Goal: Feedback & Contribution: Leave review/rating

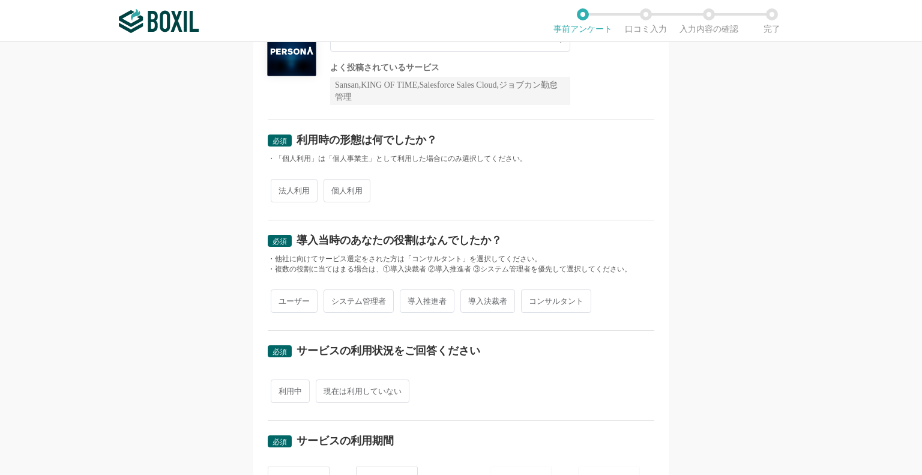
scroll to position [120, 0]
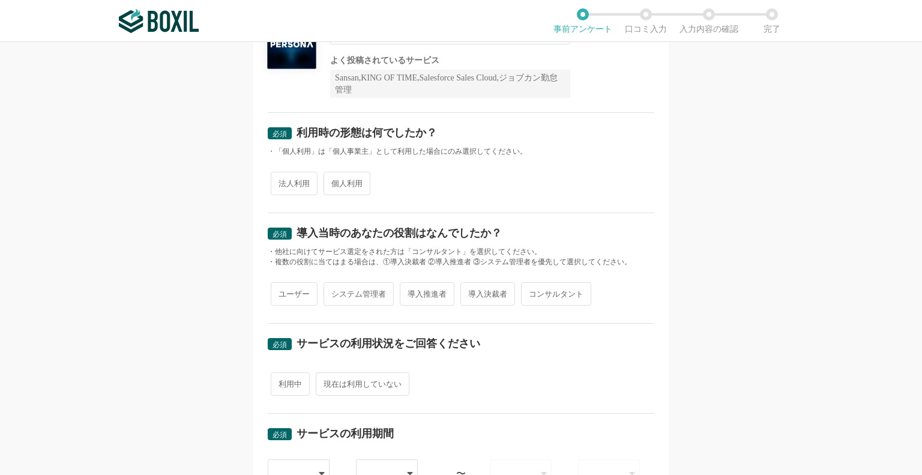
click at [284, 187] on span "法人利用" at bounding box center [294, 183] width 47 height 23
click at [281, 181] on input "法人利用" at bounding box center [278, 177] width 8 height 8
radio input "true"
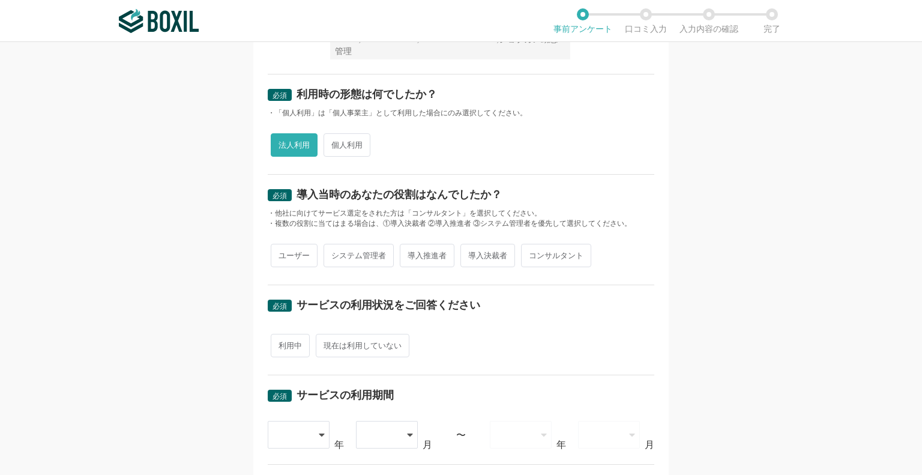
scroll to position [180, 0]
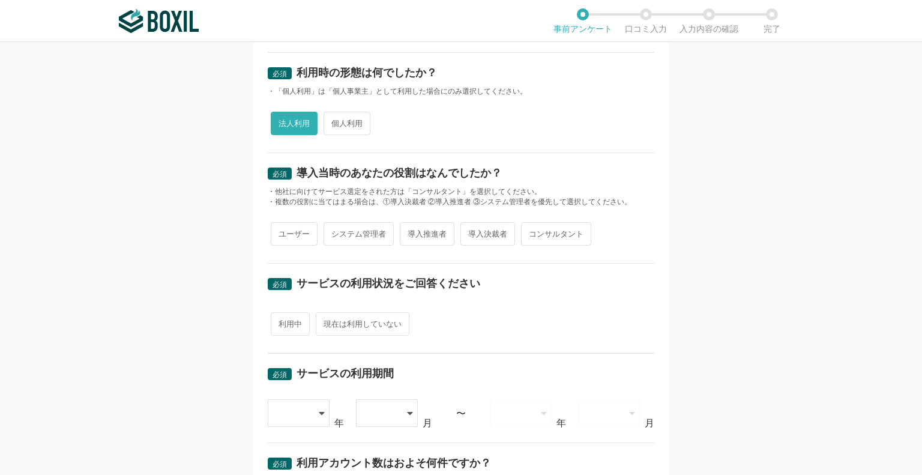
click at [487, 229] on span "導入決裁者" at bounding box center [487, 233] width 55 height 23
click at [471, 229] on input "導入決裁者" at bounding box center [467, 228] width 8 height 8
radio input "true"
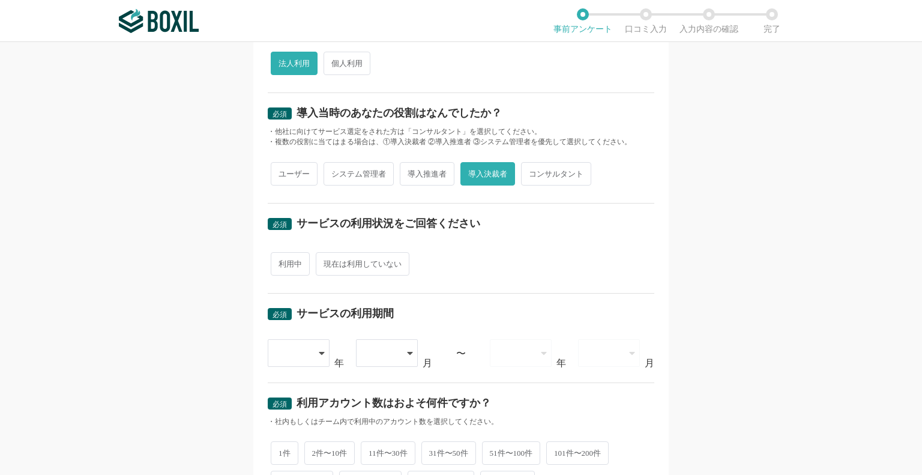
click at [281, 261] on span "利用中" at bounding box center [290, 263] width 39 height 23
click at [281, 261] on input "利用中" at bounding box center [278, 258] width 8 height 8
radio input "true"
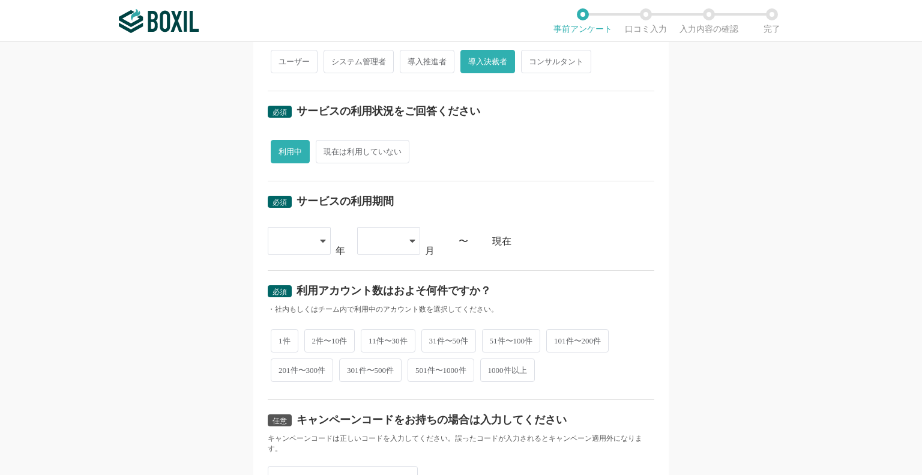
scroll to position [300, 0]
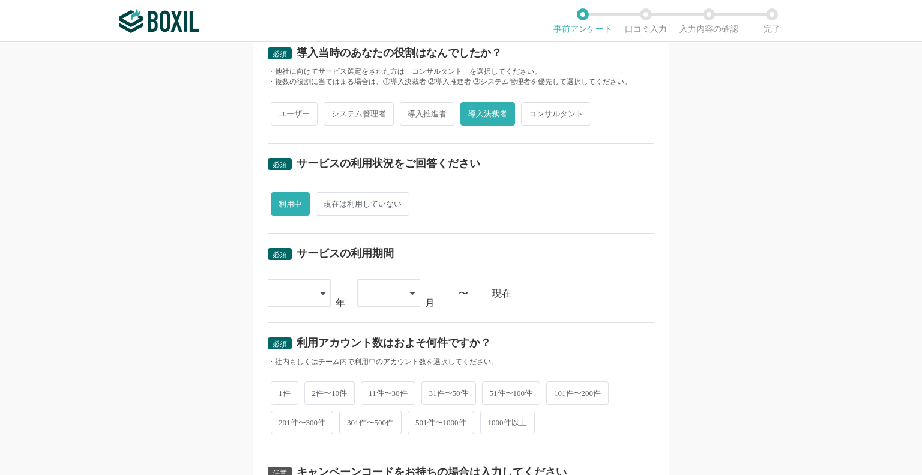
click at [310, 289] on div at bounding box center [299, 293] width 63 height 28
drag, startPoint x: 290, startPoint y: 438, endPoint x: 319, endPoint y: 419, distance: 34.3
click at [290, 436] on span "2023" at bounding box center [286, 438] width 19 height 10
click at [399, 292] on div at bounding box center [388, 293] width 63 height 28
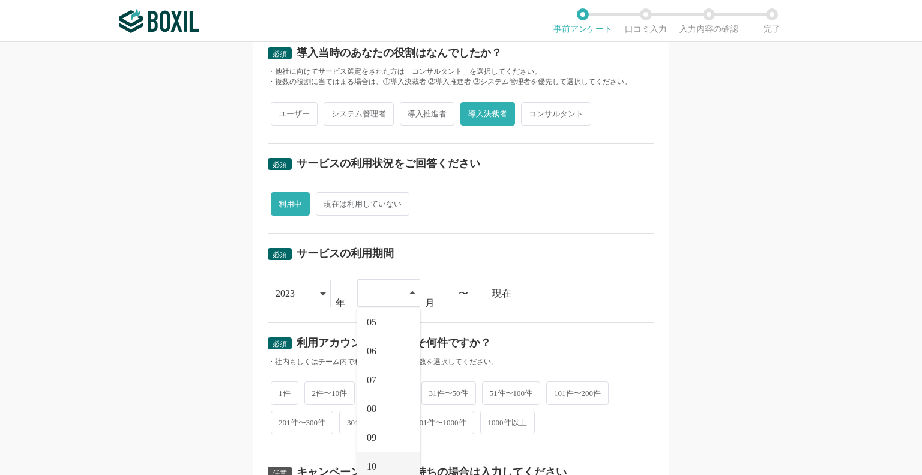
click at [372, 462] on span "10" at bounding box center [372, 466] width 10 height 10
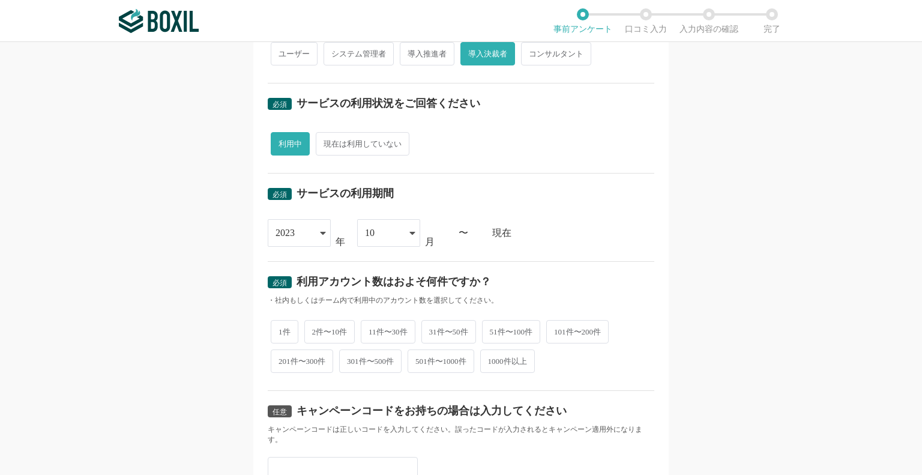
scroll to position [420, 0]
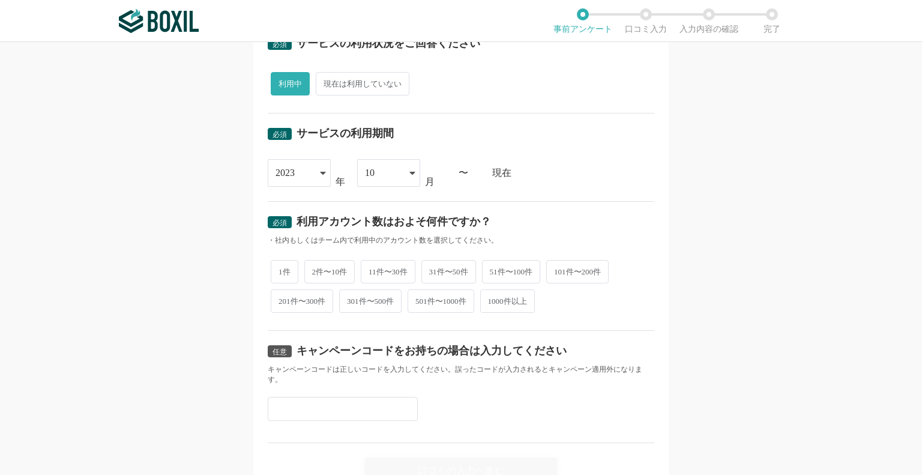
click at [325, 271] on span "2件〜10件" at bounding box center [329, 271] width 51 height 23
click at [315, 269] on input "2件〜10件" at bounding box center [311, 266] width 8 height 8
radio input "true"
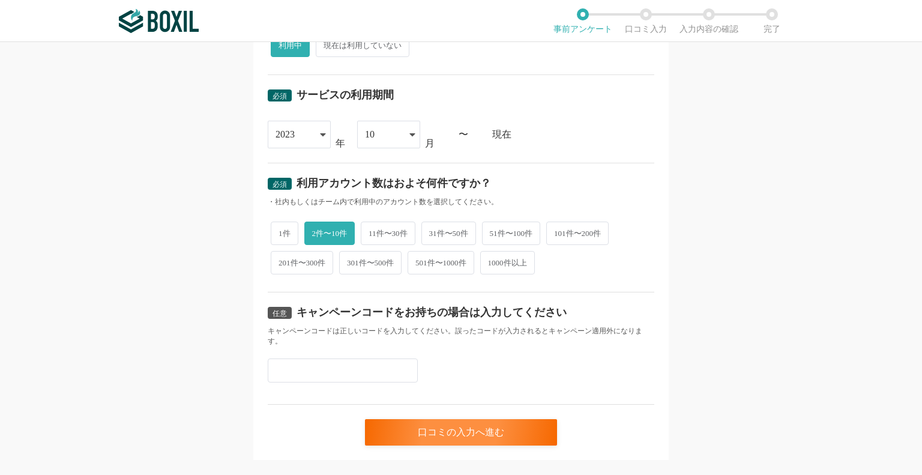
scroll to position [479, 0]
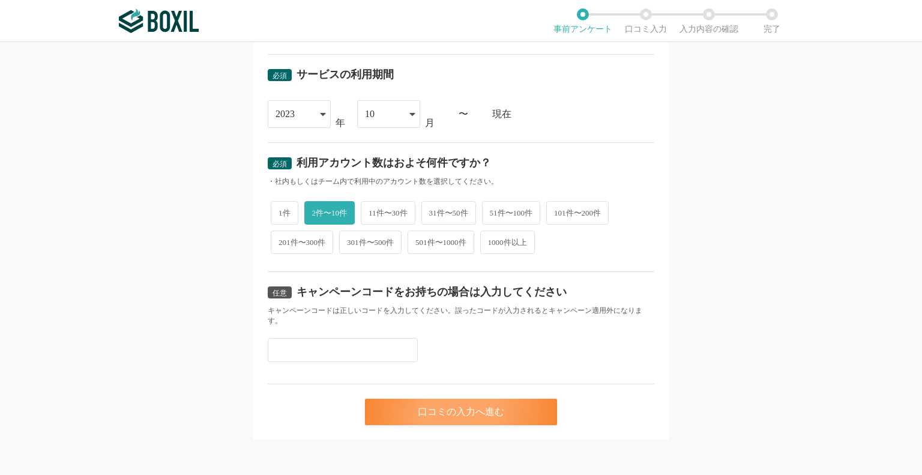
click at [488, 410] on div "口コミの入力へ進む" at bounding box center [461, 411] width 192 height 26
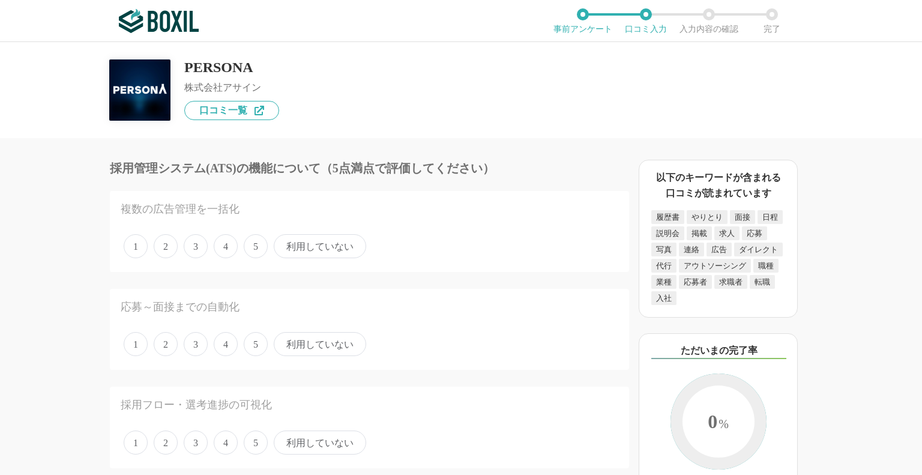
scroll to position [60, 0]
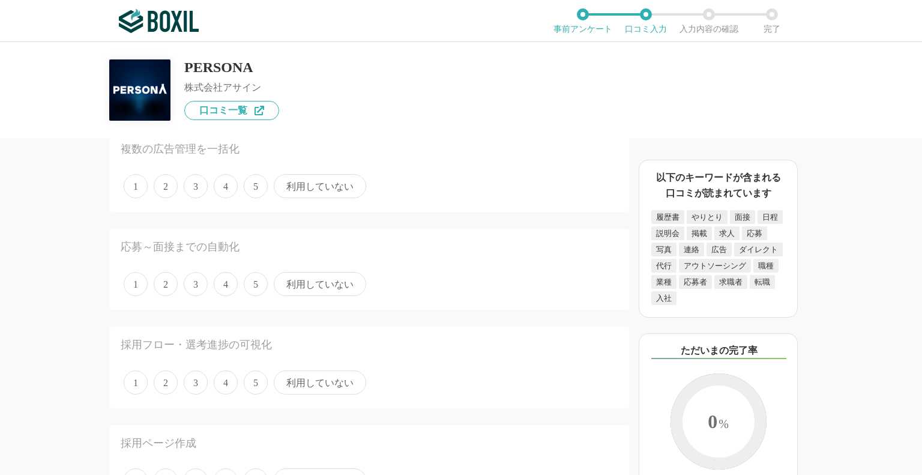
click at [252, 184] on span "5" at bounding box center [256, 186] width 24 height 24
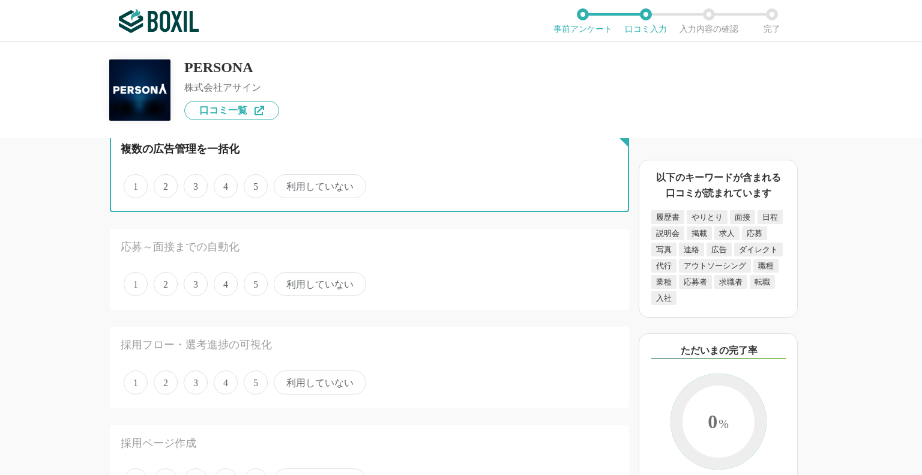
click at [252, 184] on input "5" at bounding box center [251, 180] width 8 height 8
radio input "true"
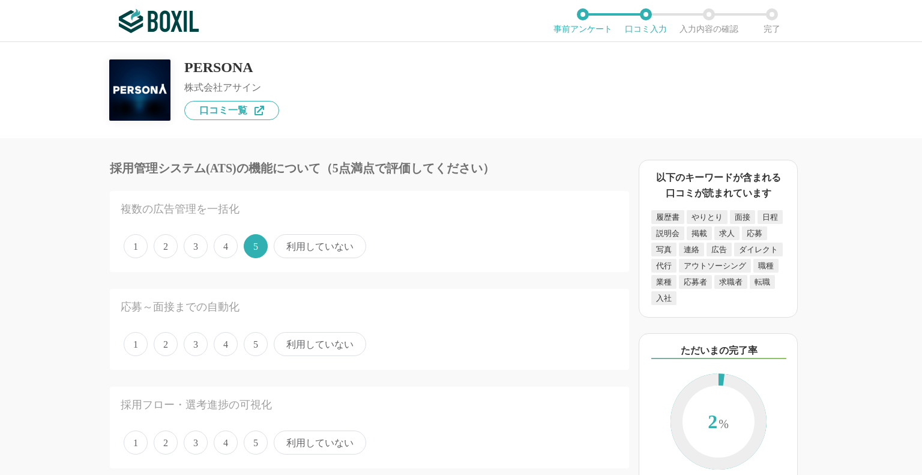
click at [448, 230] on div "複数の広告管理を一括化 1 2 3 4 5 利用していない" at bounding box center [369, 231] width 519 height 81
click at [255, 346] on span "5" at bounding box center [256, 344] width 24 height 24
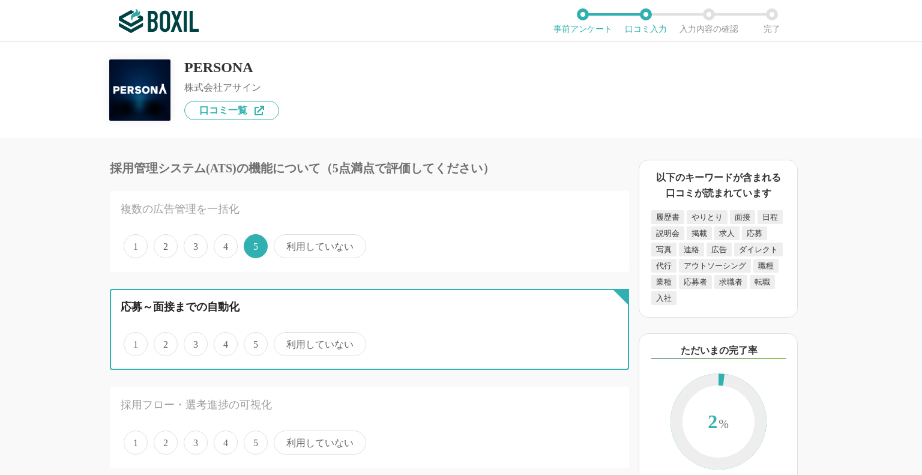
click at [254, 341] on input "5" at bounding box center [251, 338] width 8 height 8
radio input "true"
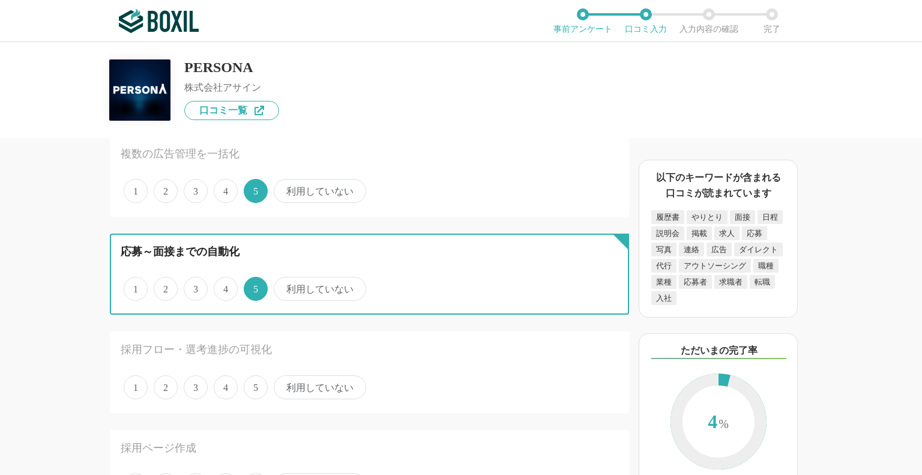
scroll to position [120, 0]
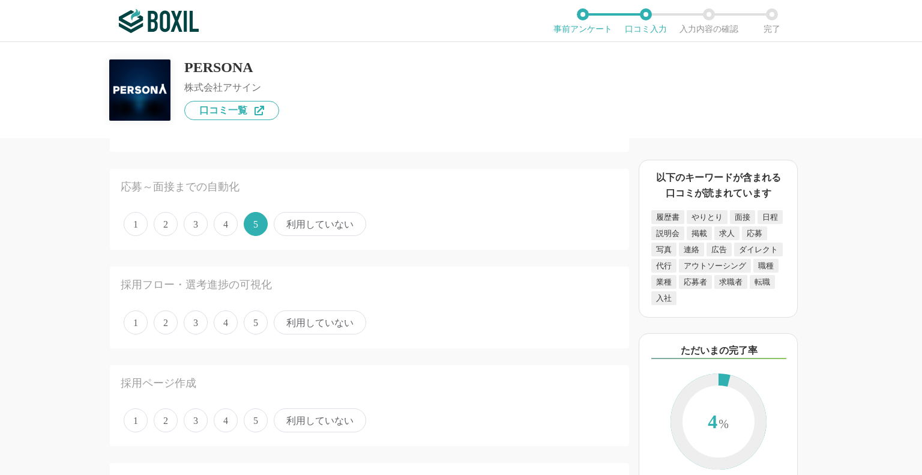
click at [253, 321] on span "5" at bounding box center [256, 322] width 24 height 24
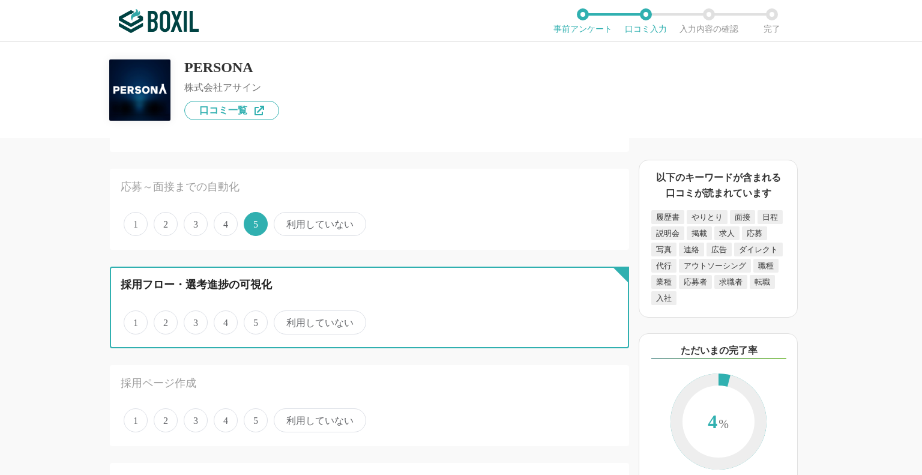
click at [253, 320] on input "5" at bounding box center [251, 316] width 8 height 8
radio input "true"
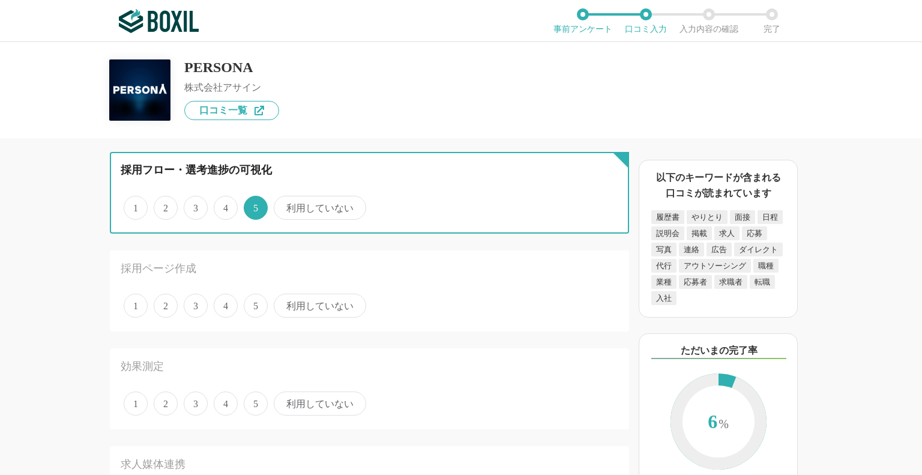
scroll to position [240, 0]
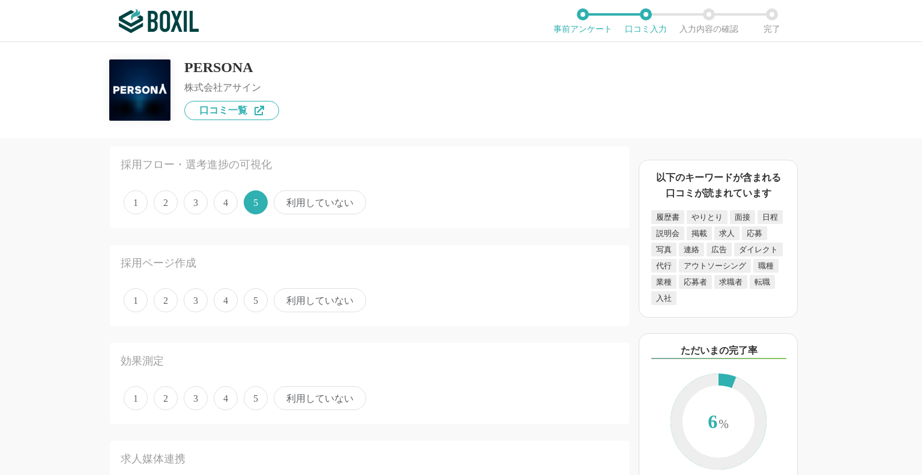
click at [252, 299] on span "5" at bounding box center [256, 300] width 24 height 24
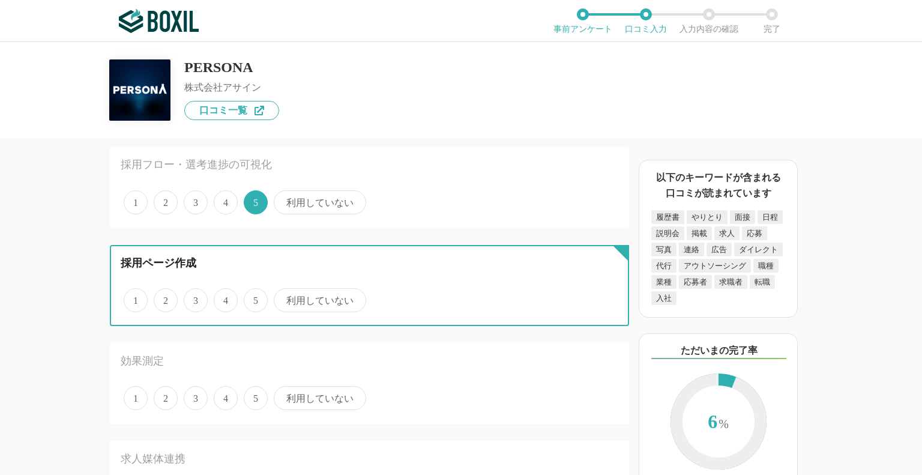
click at [252, 298] on input "5" at bounding box center [251, 294] width 8 height 8
radio input "true"
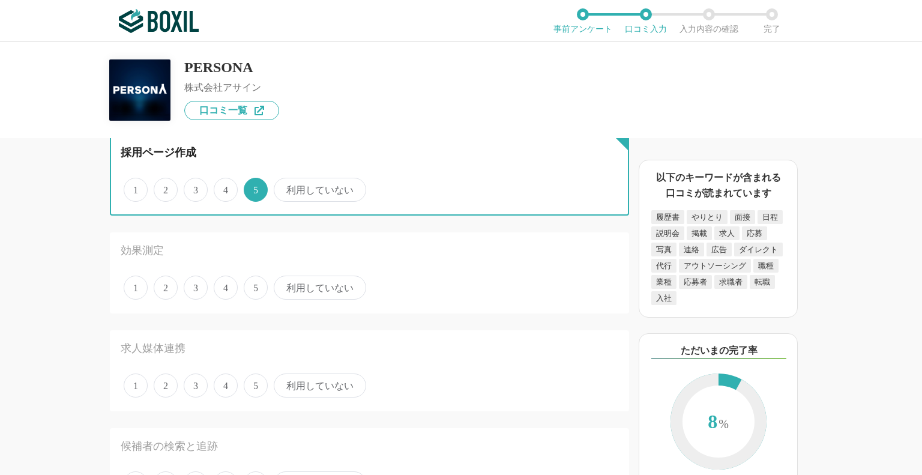
scroll to position [360, 0]
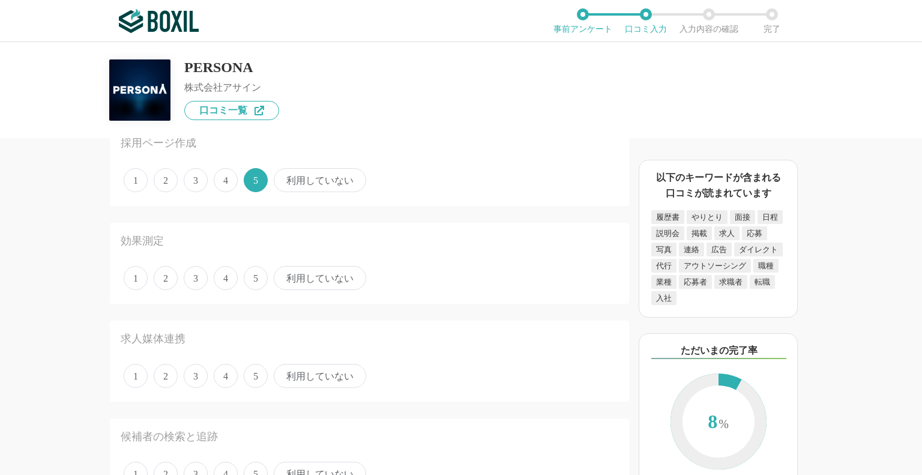
click at [254, 280] on span "5" at bounding box center [256, 278] width 24 height 24
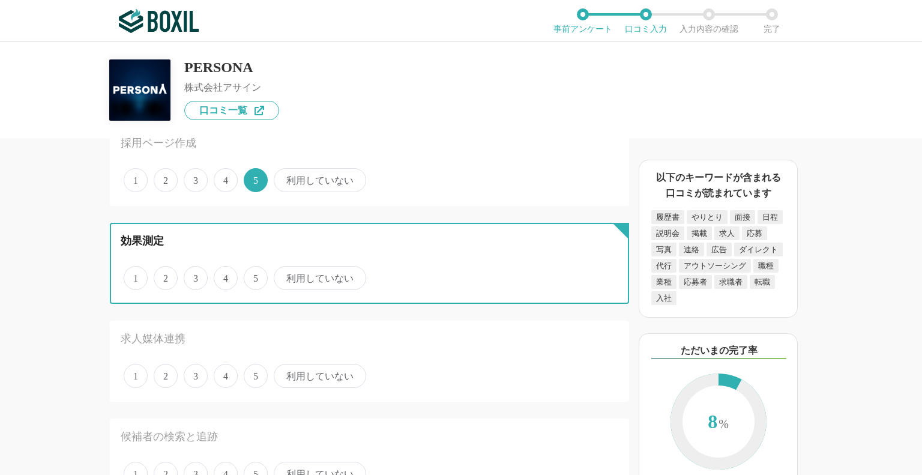
click at [254, 275] on input "5" at bounding box center [251, 272] width 8 height 8
radio input "true"
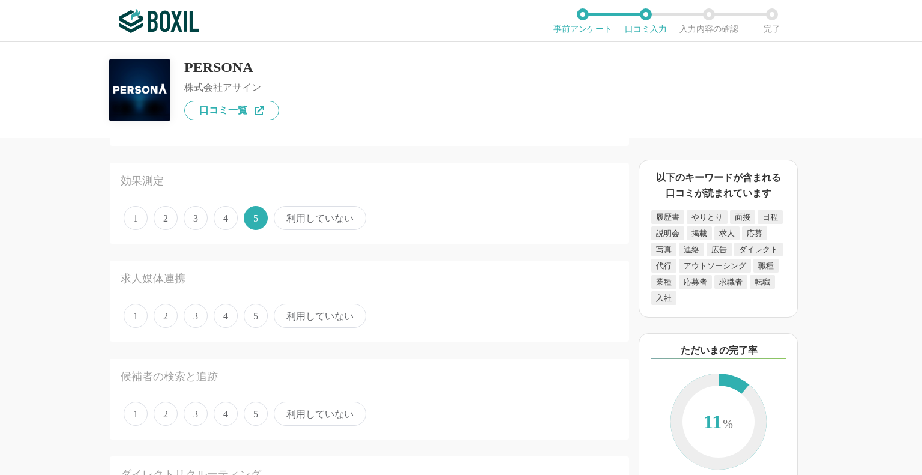
click at [256, 317] on span "5" at bounding box center [256, 316] width 24 height 24
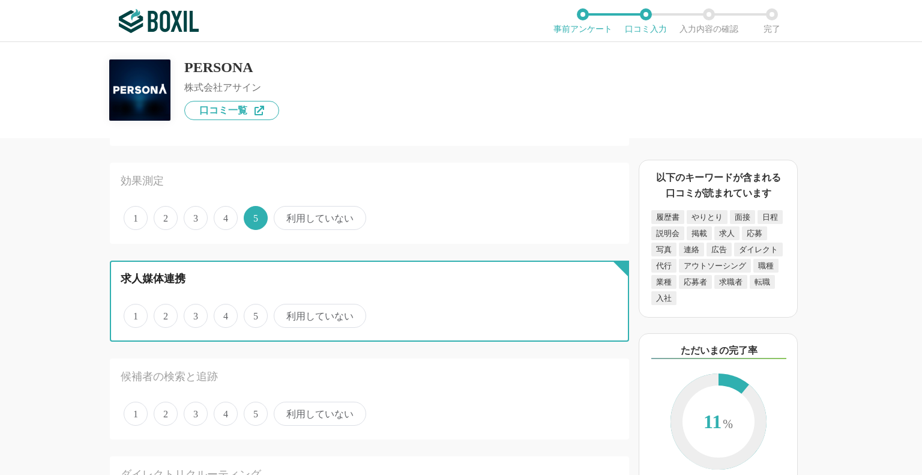
click at [254, 313] on input "5" at bounding box center [251, 309] width 8 height 8
radio input "true"
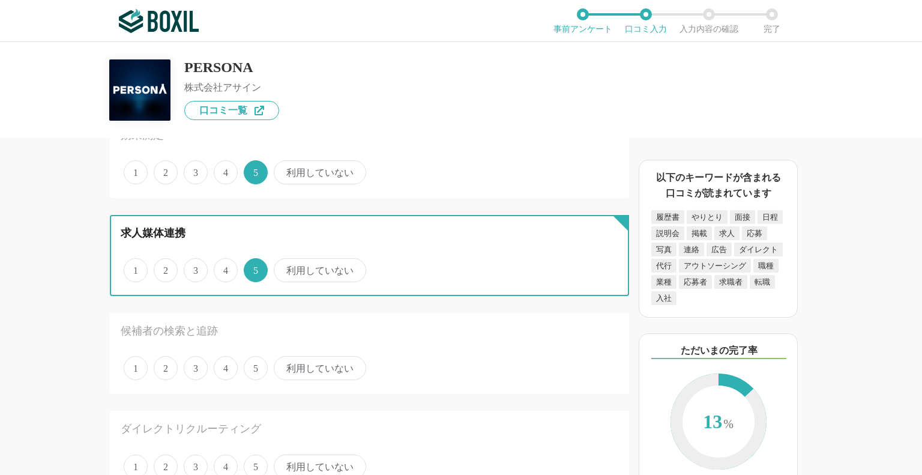
scroll to position [540, 0]
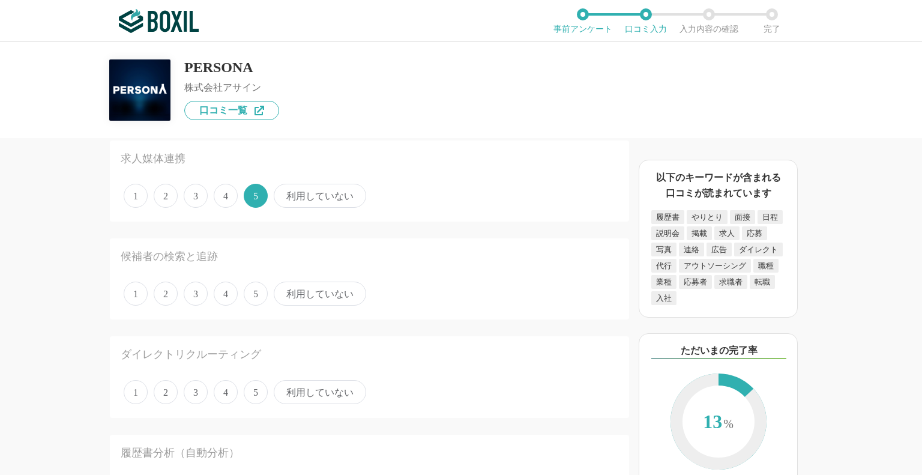
click at [257, 294] on span "5" at bounding box center [256, 293] width 24 height 24
click at [254, 291] on input "5" at bounding box center [251, 287] width 8 height 8
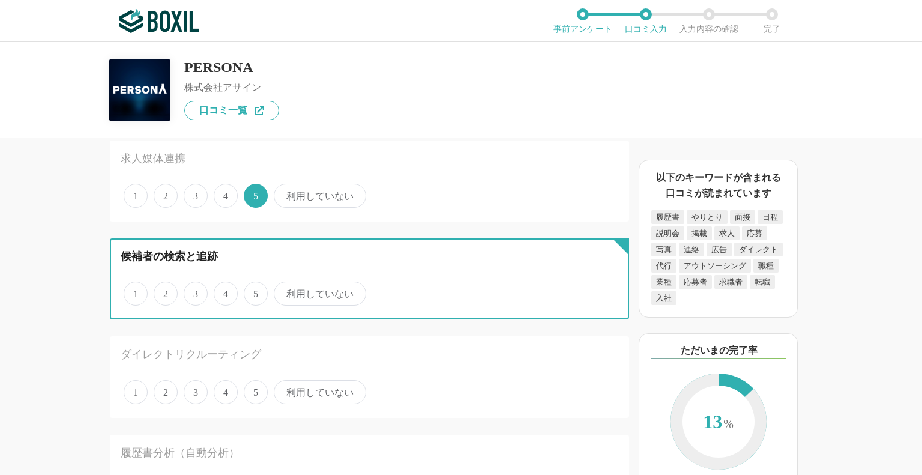
radio input "true"
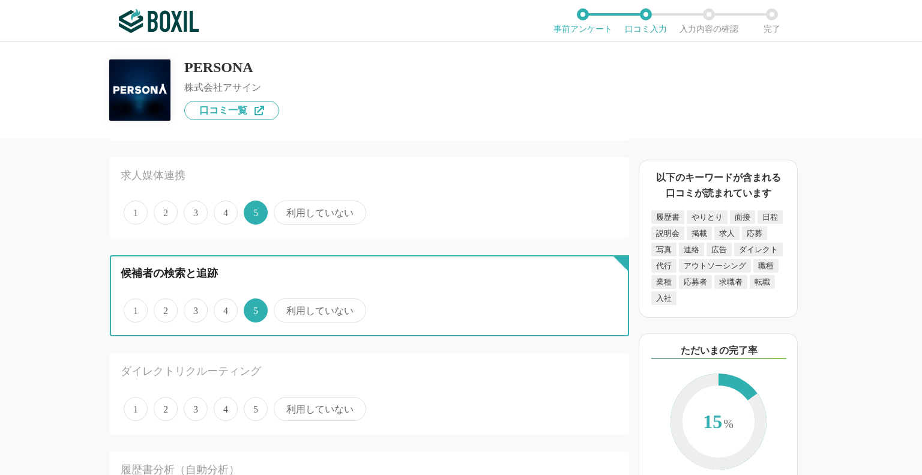
scroll to position [660, 0]
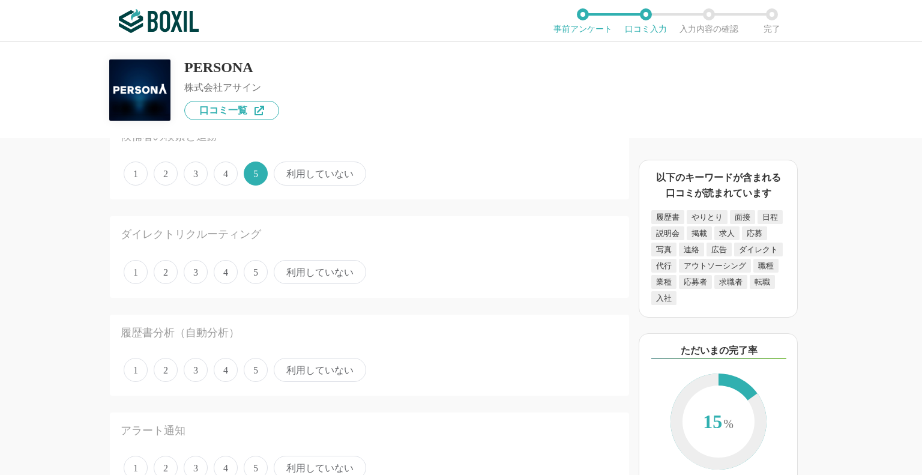
click at [317, 268] on span "利用していない" at bounding box center [320, 272] width 92 height 24
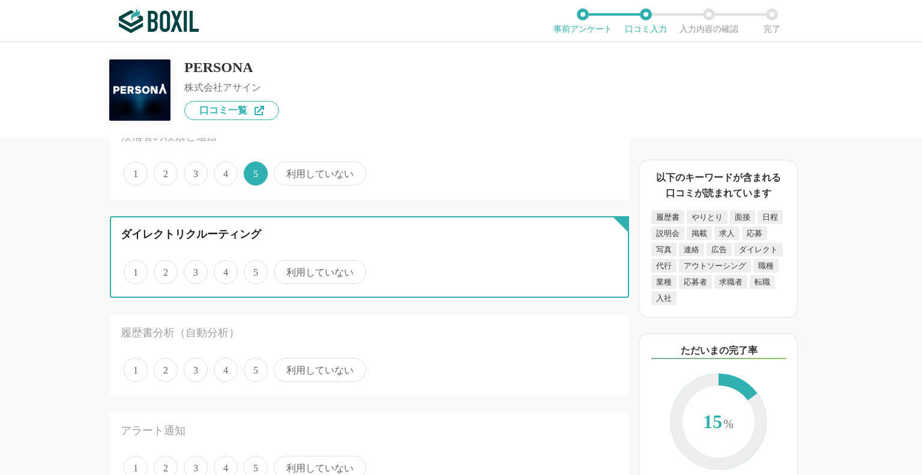
click at [284, 268] on input "利用していない" at bounding box center [281, 266] width 8 height 8
radio input "true"
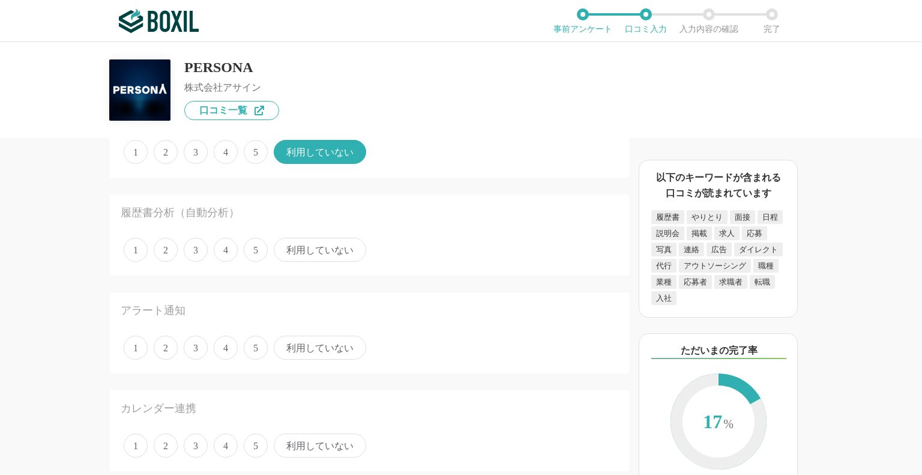
click at [253, 246] on span "5" at bounding box center [256, 250] width 24 height 24
click at [253, 246] on input "5" at bounding box center [251, 243] width 8 height 8
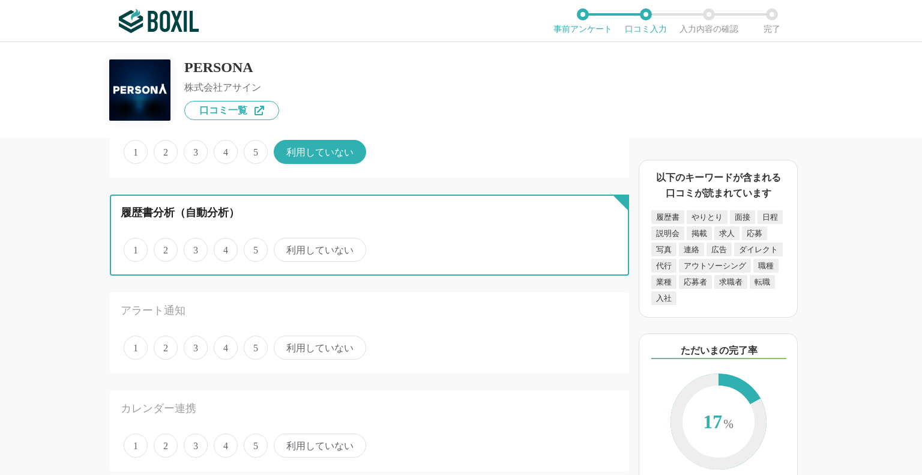
radio input "true"
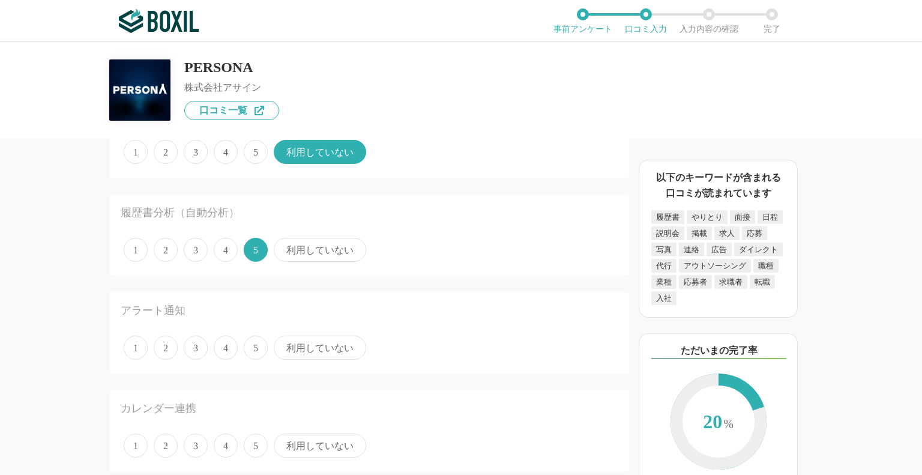
click at [256, 347] on span "5" at bounding box center [256, 347] width 24 height 24
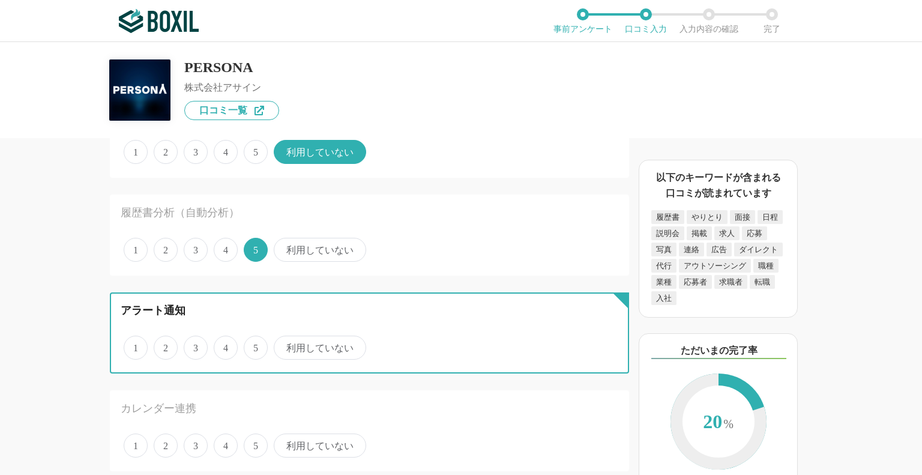
click at [254, 345] on input "5" at bounding box center [251, 341] width 8 height 8
radio input "true"
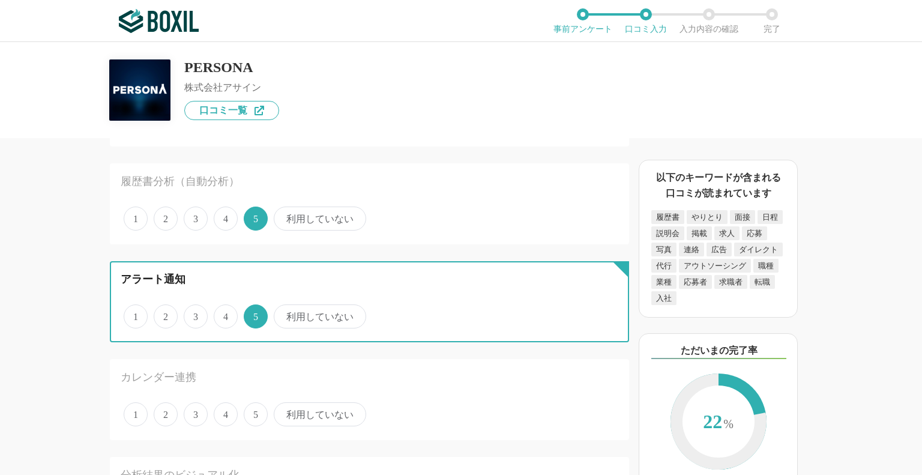
scroll to position [840, 0]
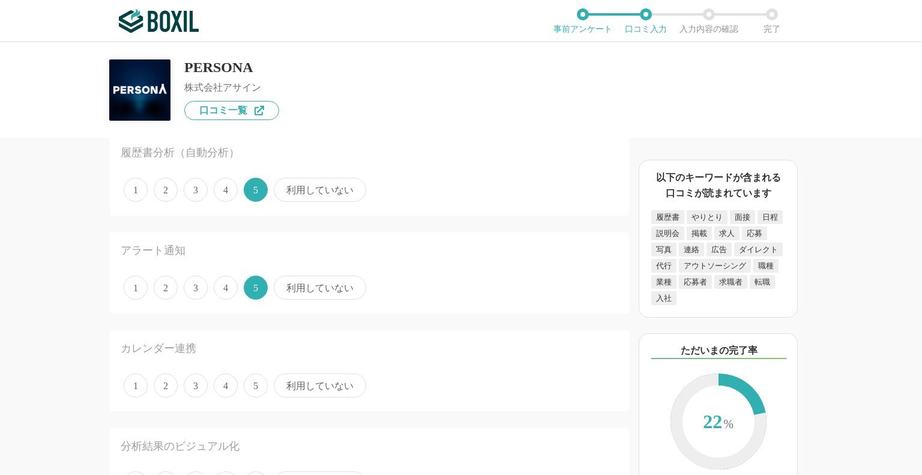
click at [251, 443] on div "分析結果のビジュアル化" at bounding box center [345, 446] width 448 height 15
click at [257, 378] on span "5" at bounding box center [256, 385] width 24 height 24
click at [254, 378] on input "5" at bounding box center [251, 379] width 8 height 8
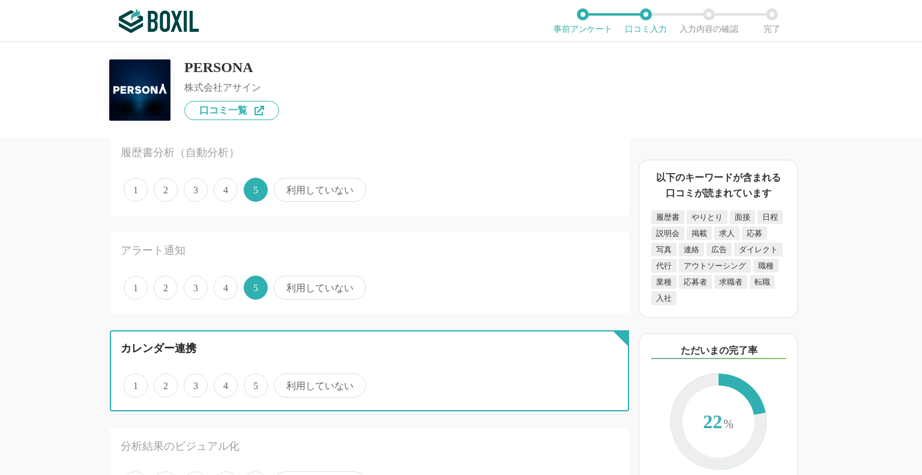
radio input "true"
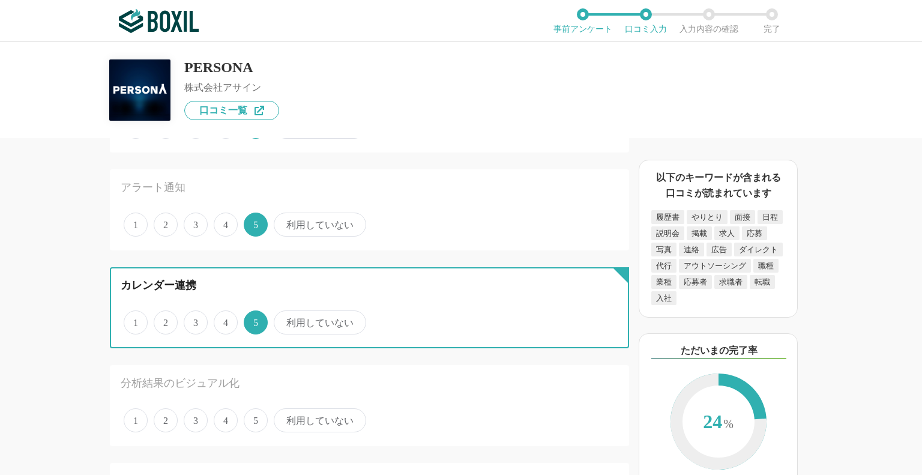
scroll to position [1020, 0]
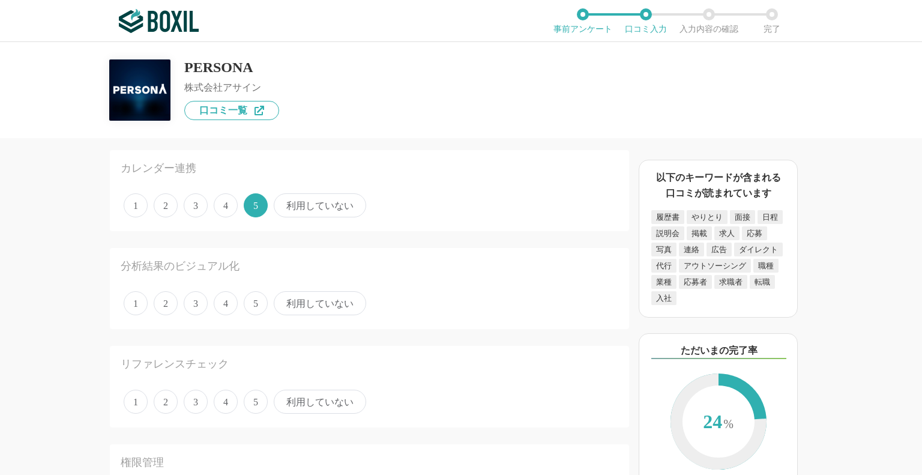
click at [262, 302] on span "5" at bounding box center [256, 303] width 24 height 24
click at [254, 301] on input "5" at bounding box center [251, 297] width 8 height 8
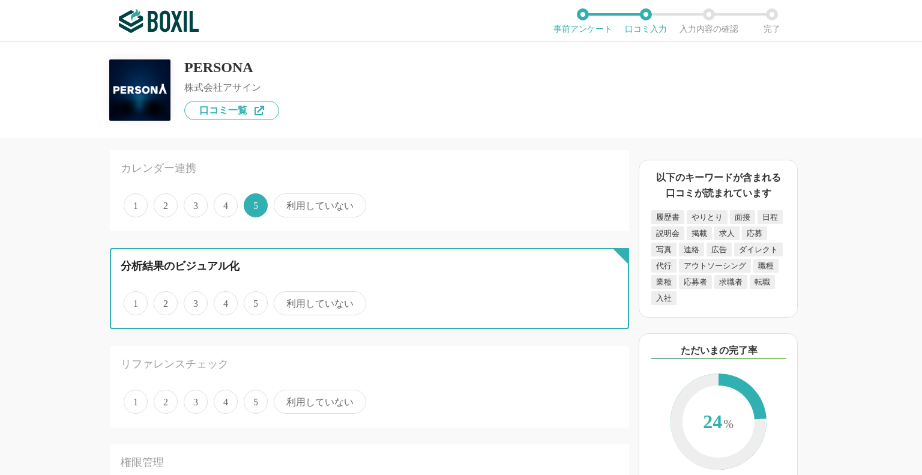
radio input "true"
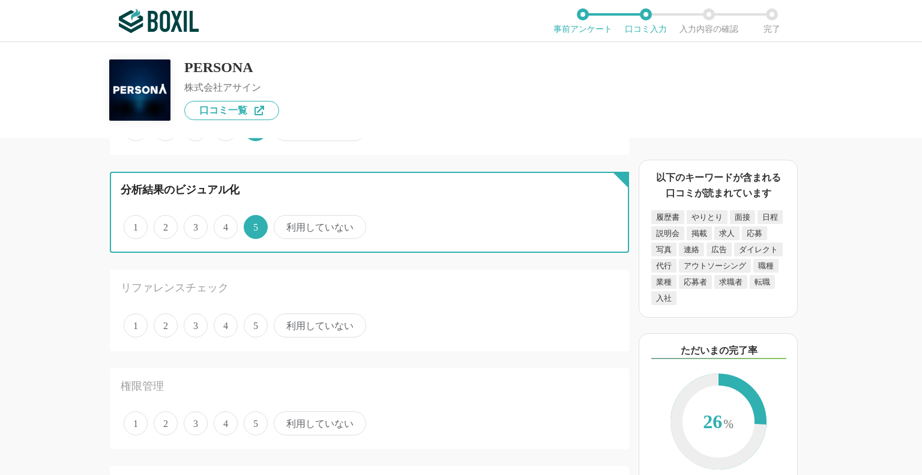
scroll to position [1080, 0]
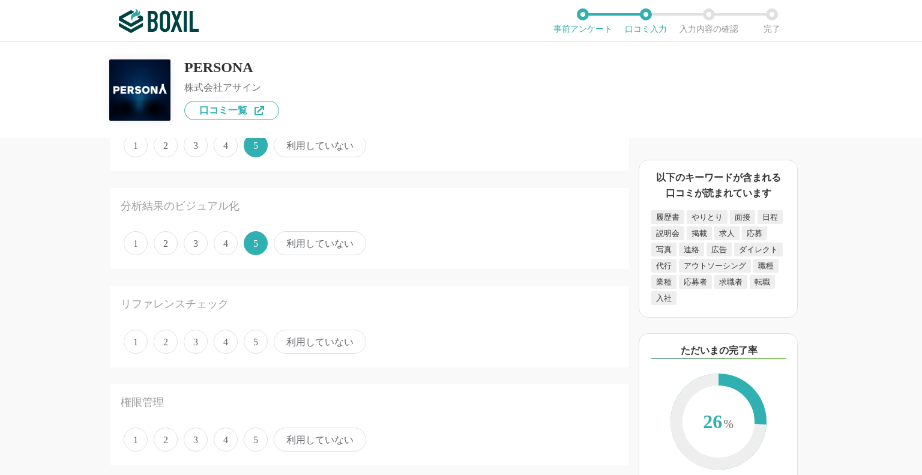
click at [329, 334] on span "利用していない" at bounding box center [320, 341] width 92 height 24
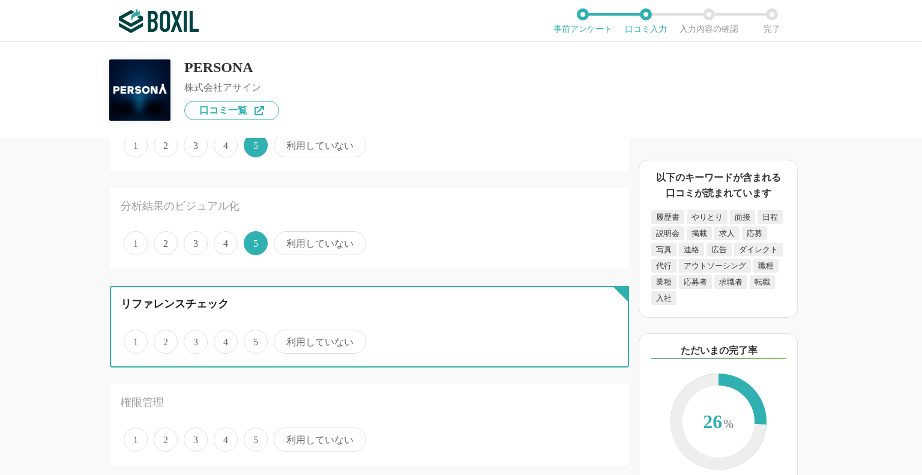
click at [284, 334] on input "利用していない" at bounding box center [281, 335] width 8 height 8
radio input "true"
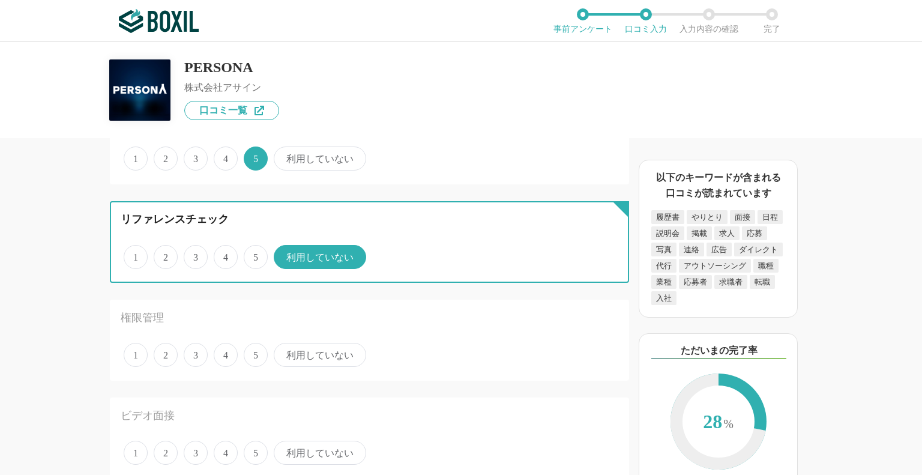
scroll to position [1260, 0]
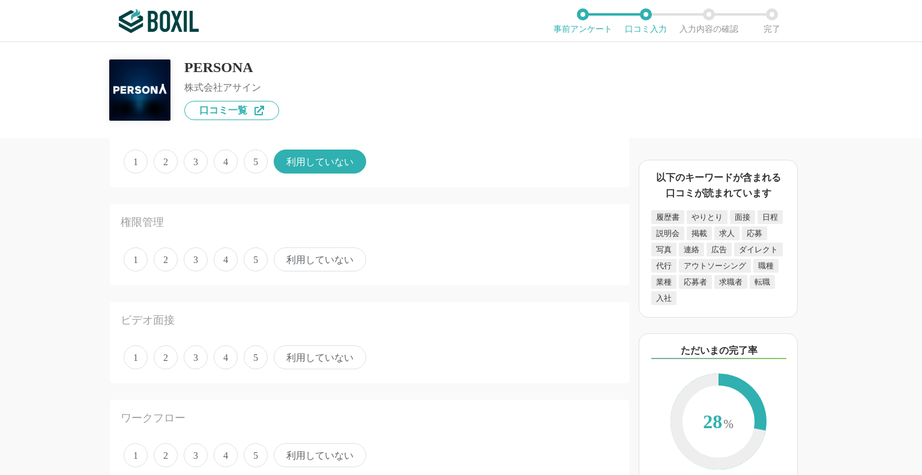
click at [253, 257] on span "5" at bounding box center [256, 259] width 24 height 24
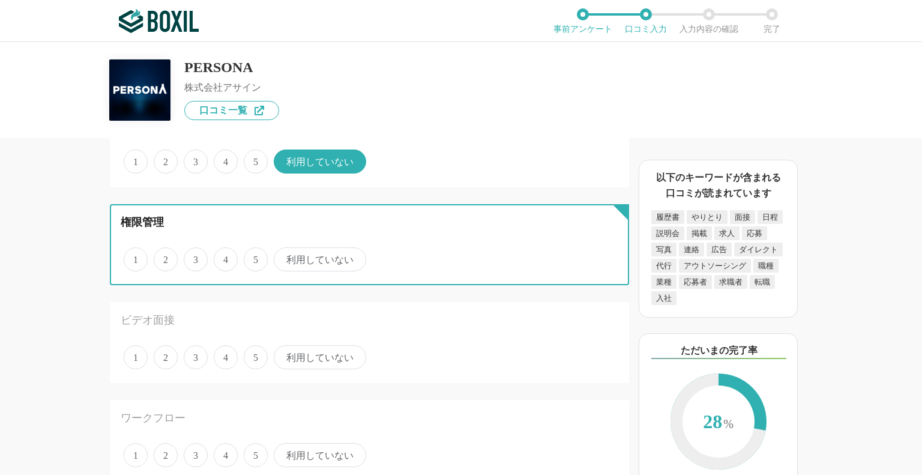
click at [253, 257] on input "5" at bounding box center [251, 253] width 8 height 8
radio input "true"
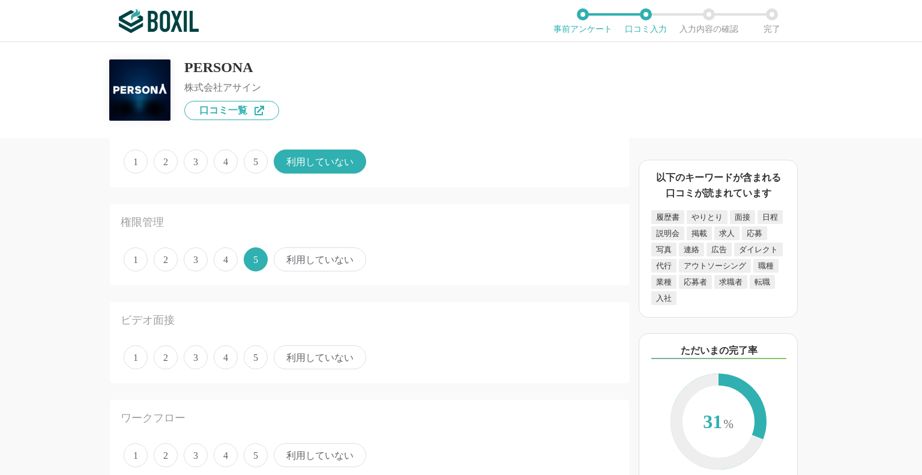
click at [313, 350] on span "利用していない" at bounding box center [320, 357] width 92 height 24
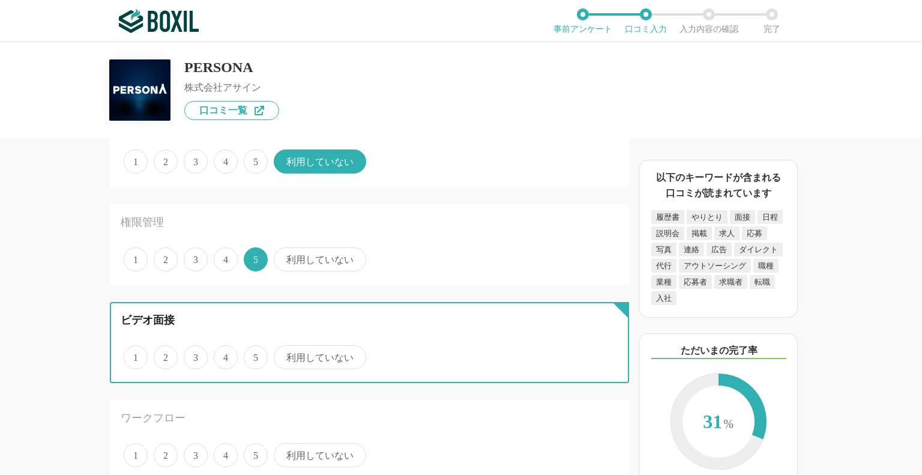
click at [284, 350] on input "利用していない" at bounding box center [281, 351] width 8 height 8
radio input "true"
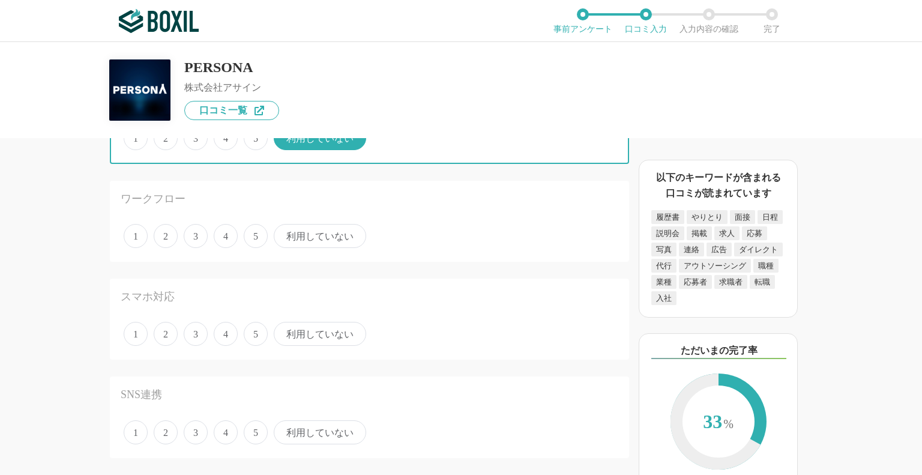
scroll to position [1440, 0]
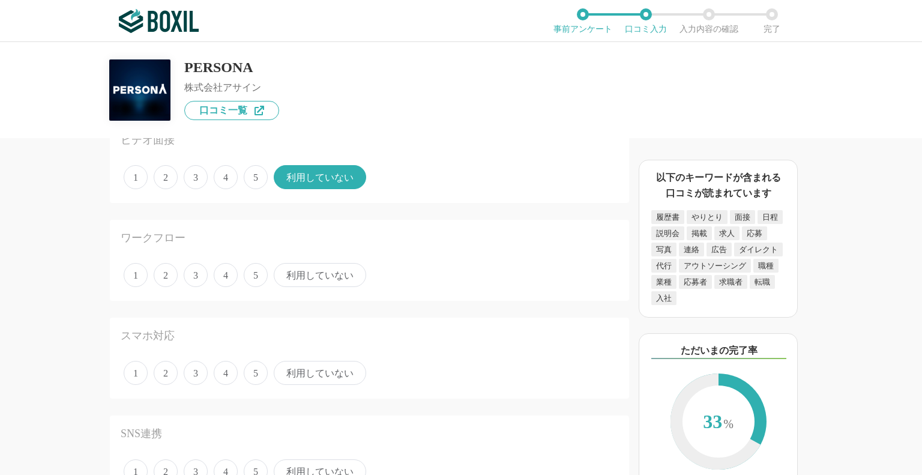
click at [256, 271] on span "5" at bounding box center [256, 275] width 24 height 24
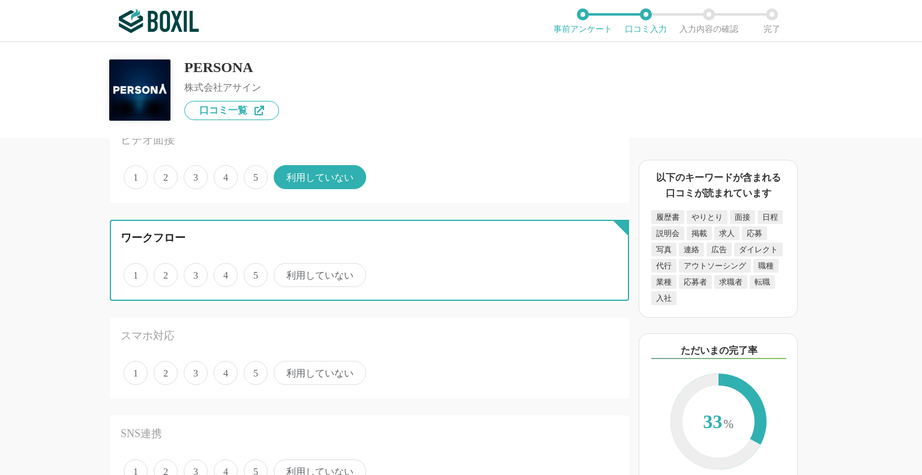
click at [254, 271] on input "5" at bounding box center [251, 269] width 8 height 8
radio input "true"
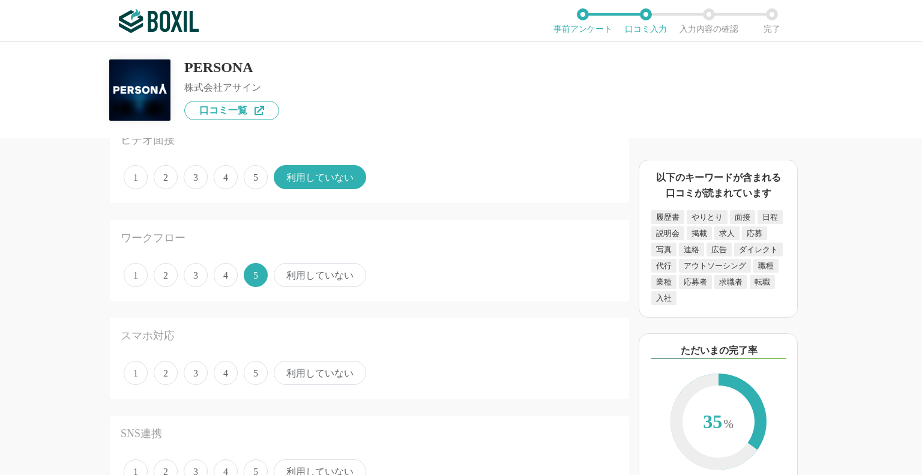
click at [254, 365] on span "5" at bounding box center [256, 373] width 24 height 24
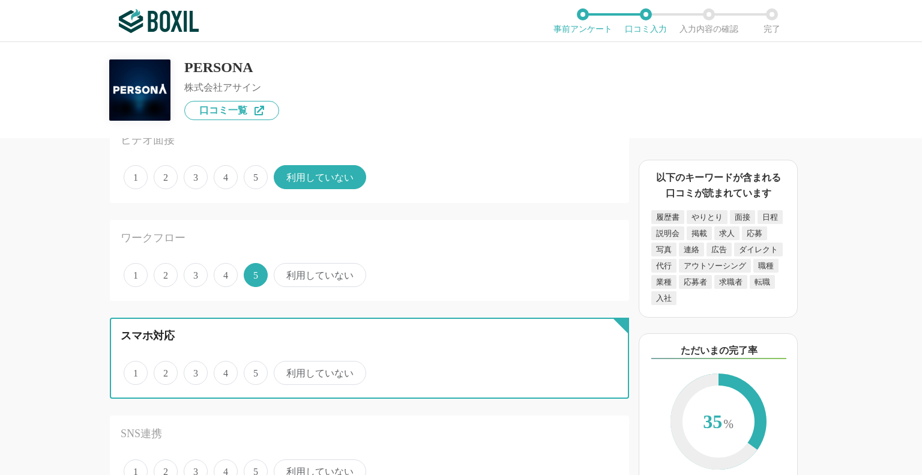
click at [254, 365] on input "5" at bounding box center [251, 366] width 8 height 8
radio input "true"
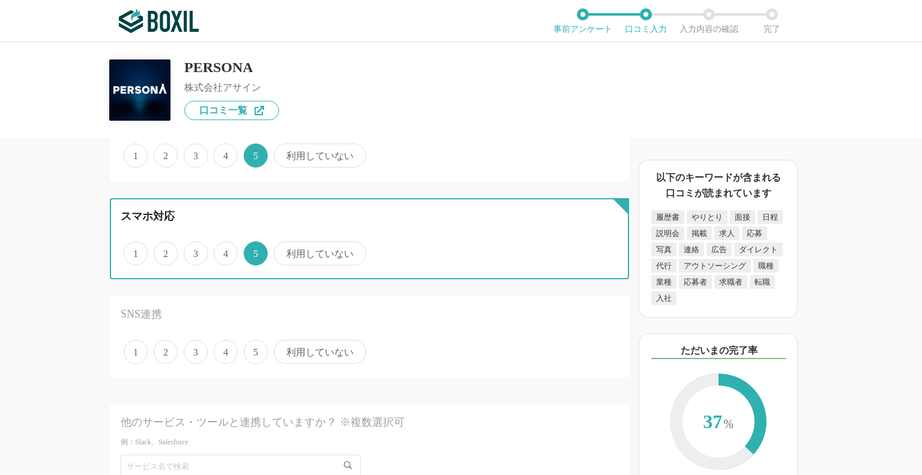
scroll to position [1560, 0]
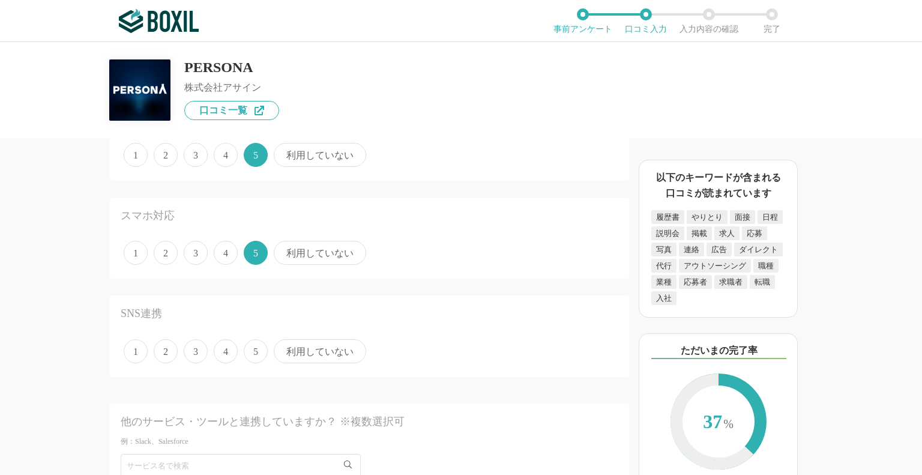
click at [259, 346] on span "5" at bounding box center [256, 351] width 24 height 24
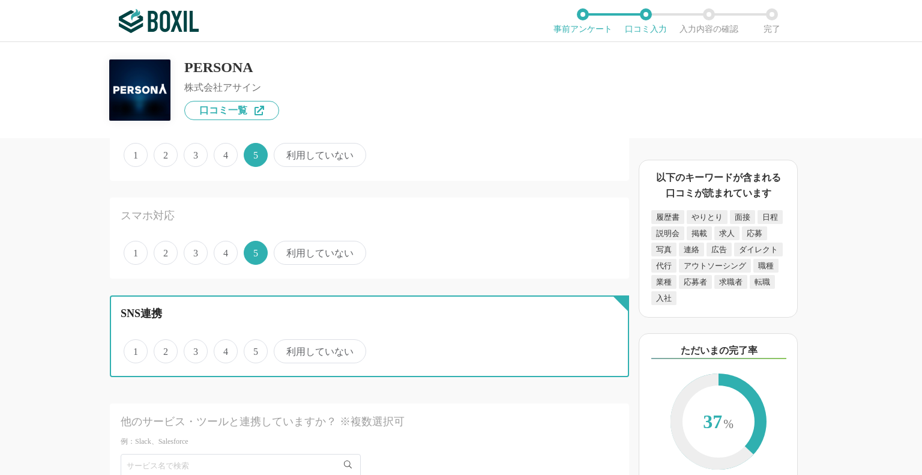
click at [254, 346] on input "5" at bounding box center [251, 345] width 8 height 8
radio input "true"
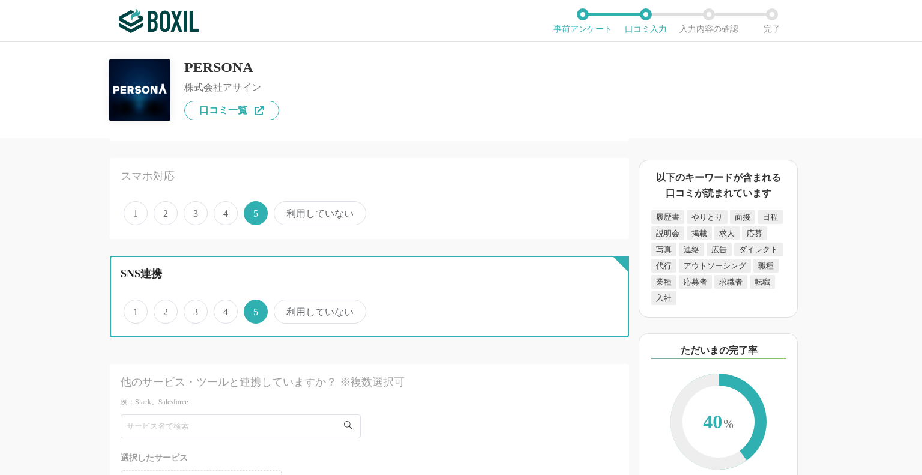
scroll to position [1680, 0]
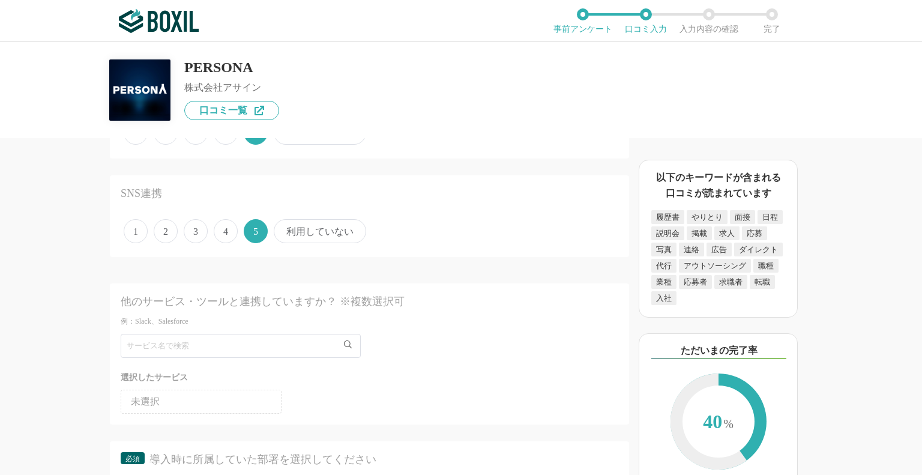
click at [329, 226] on span "利用していない" at bounding box center [320, 231] width 92 height 24
click at [284, 226] on input "利用していない" at bounding box center [281, 225] width 8 height 8
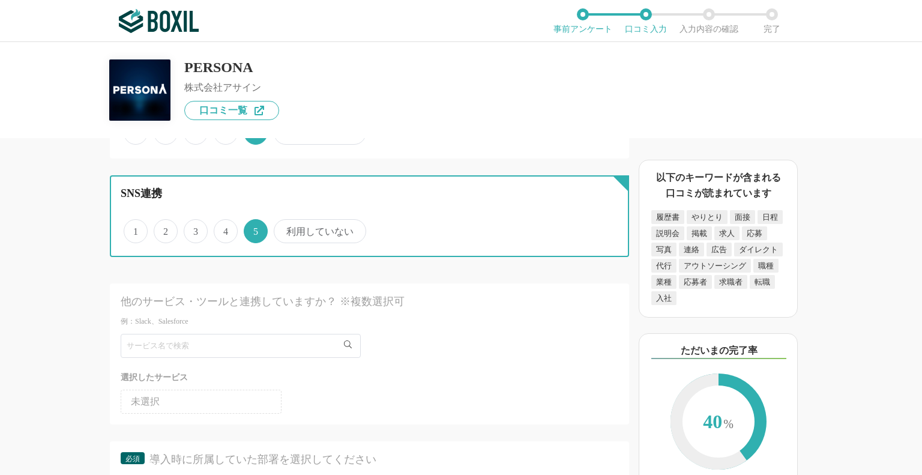
radio input "true"
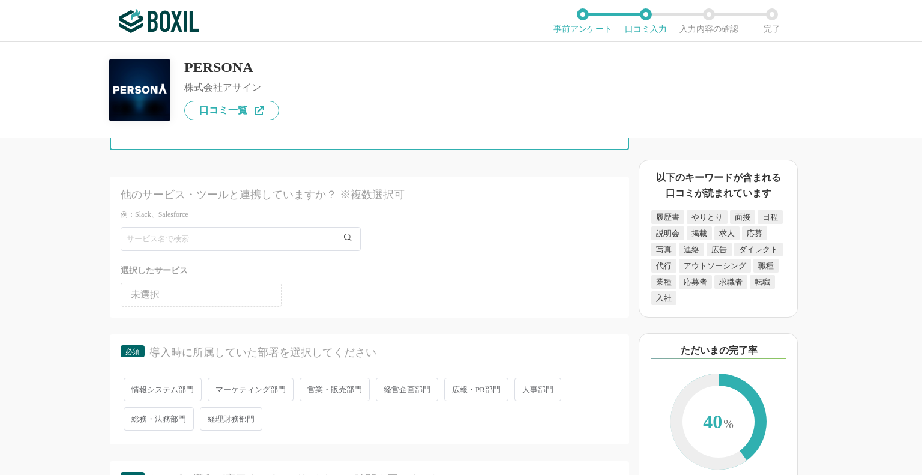
scroll to position [1800, 0]
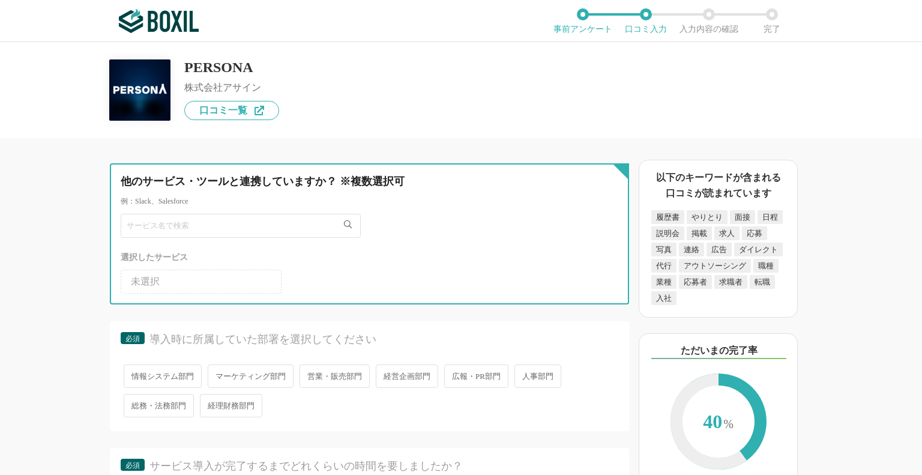
click at [238, 215] on input "text" at bounding box center [241, 226] width 240 height 24
type input "sla"
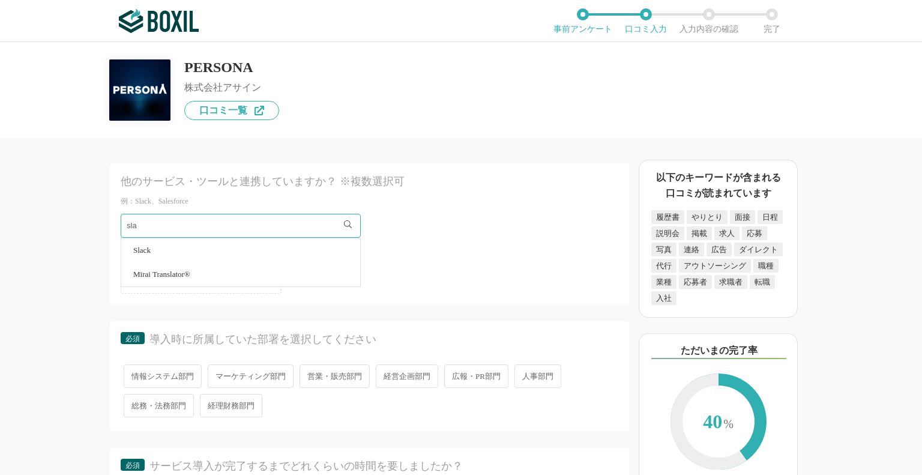
click at [155, 241] on li "Slack" at bounding box center [240, 250] width 239 height 24
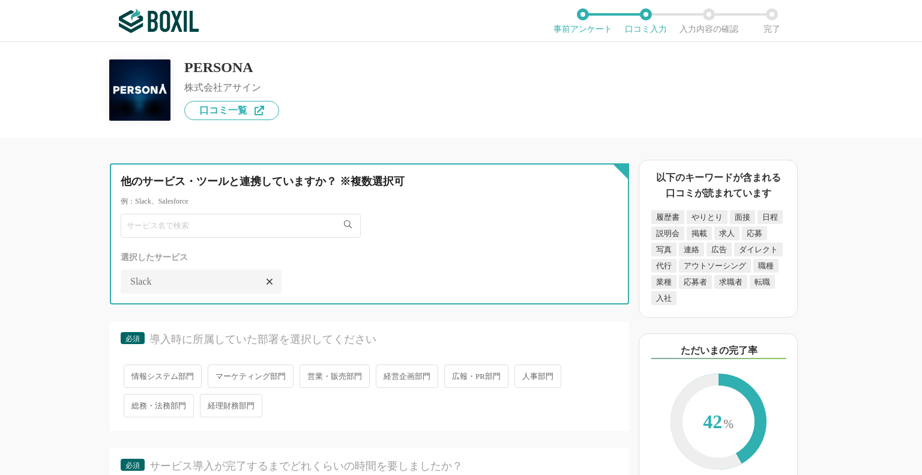
click at [201, 215] on input "text" at bounding box center [241, 226] width 240 height 24
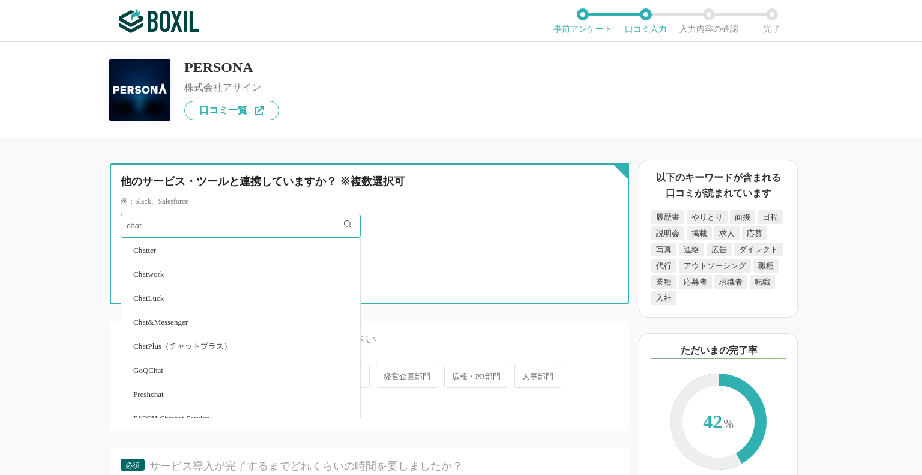
type input "chat"
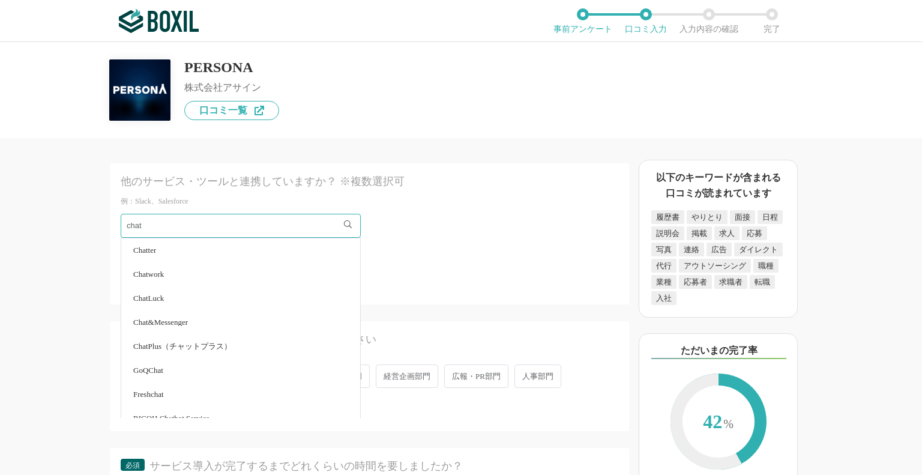
click at [173, 264] on li "Chatwork" at bounding box center [240, 274] width 239 height 24
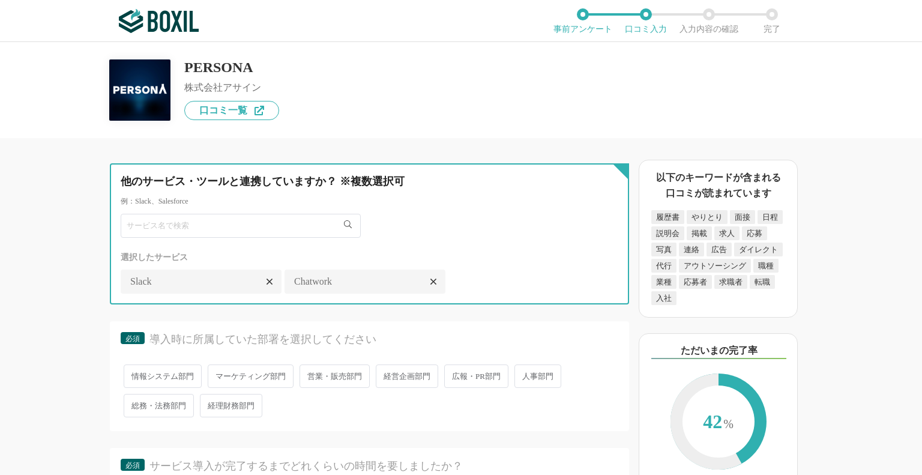
click at [216, 221] on input "text" at bounding box center [241, 226] width 240 height 24
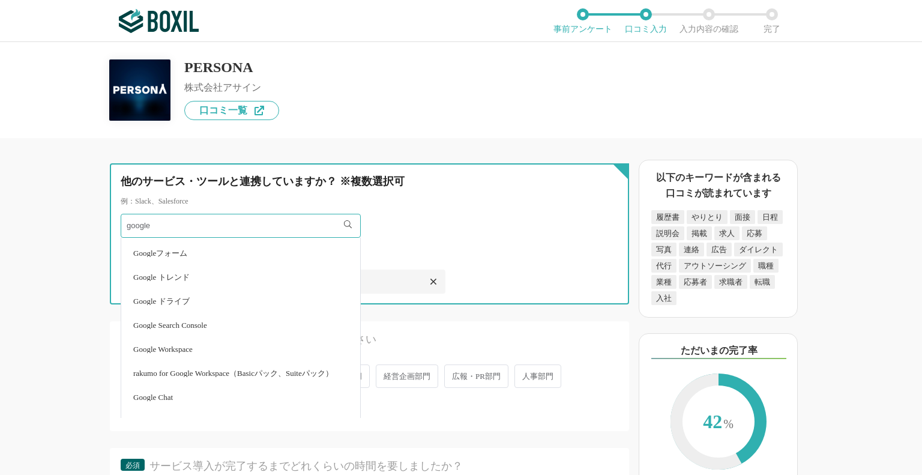
scroll to position [0, 0]
type input "google"
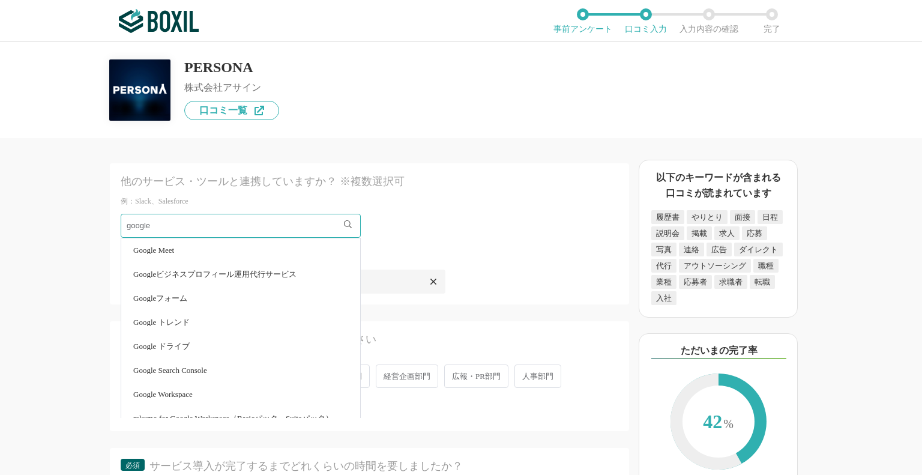
click at [203, 382] on li "Google Workspace" at bounding box center [240, 394] width 239 height 24
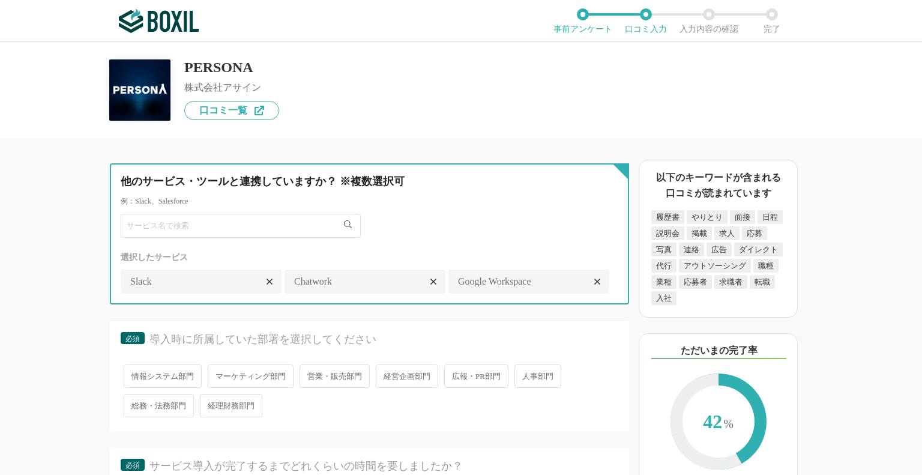
click at [207, 215] on input "text" at bounding box center [241, 226] width 240 height 24
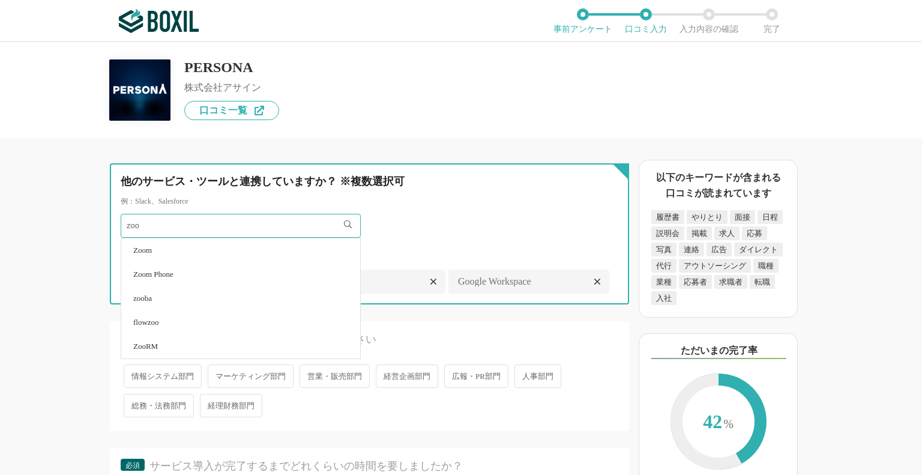
type input "zoo"
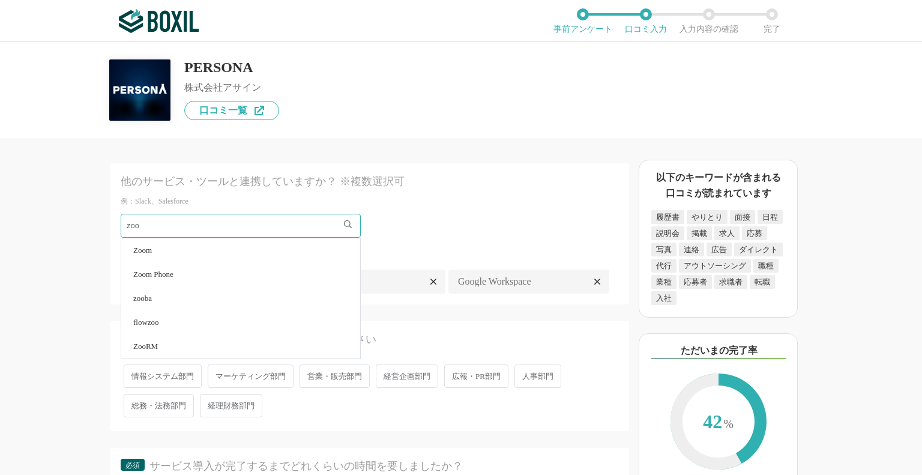
click at [178, 242] on li "Zoom" at bounding box center [240, 250] width 239 height 24
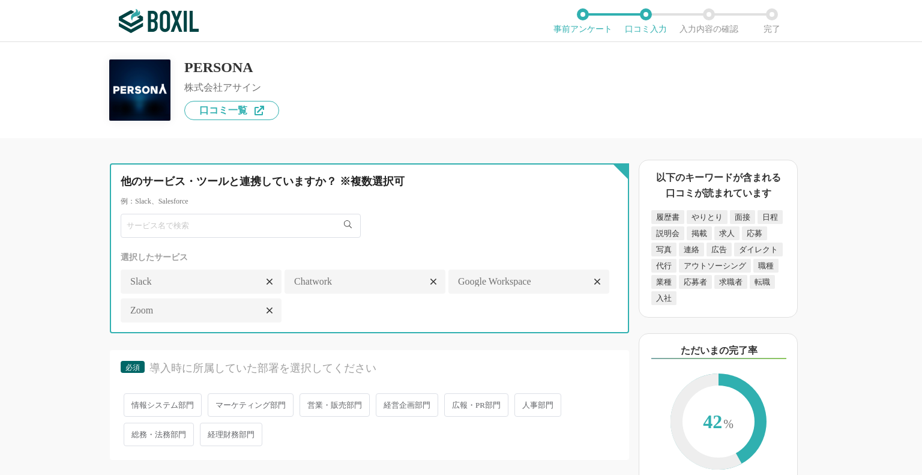
click at [165, 217] on input "text" at bounding box center [241, 226] width 240 height 24
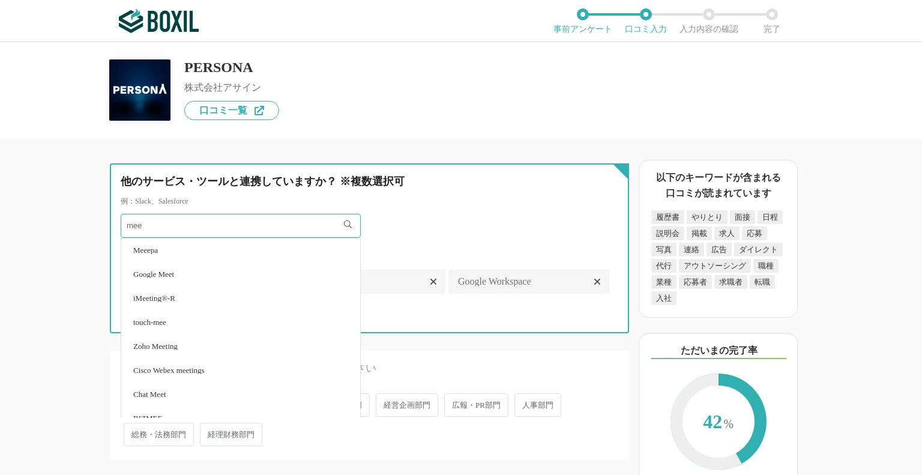
type input "mee"
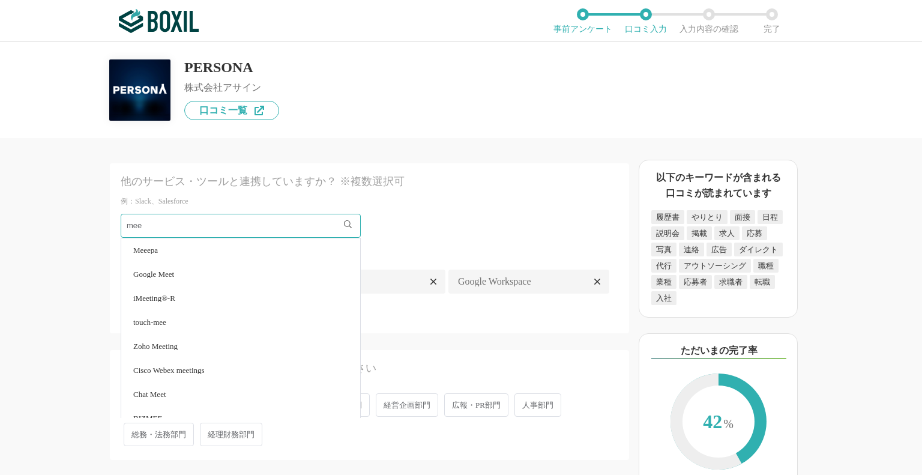
click at [174, 270] on span "Google Meet" at bounding box center [153, 274] width 41 height 8
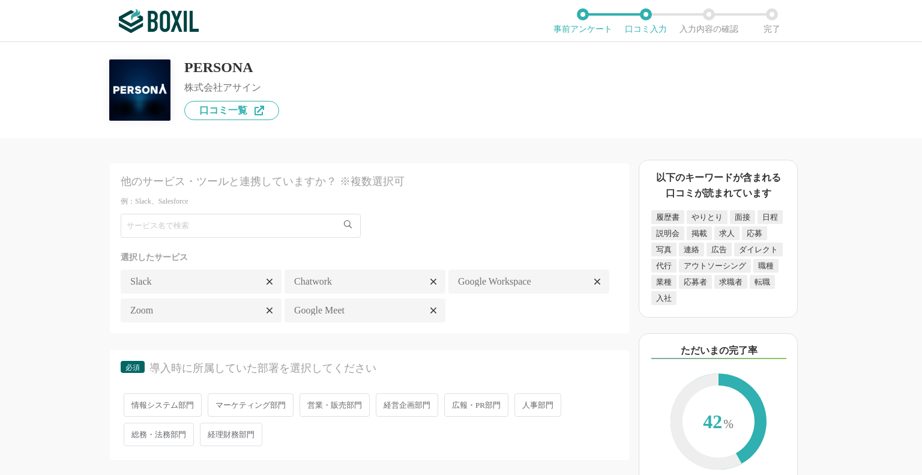
click at [594, 286] on icon at bounding box center [597, 282] width 6 height 10
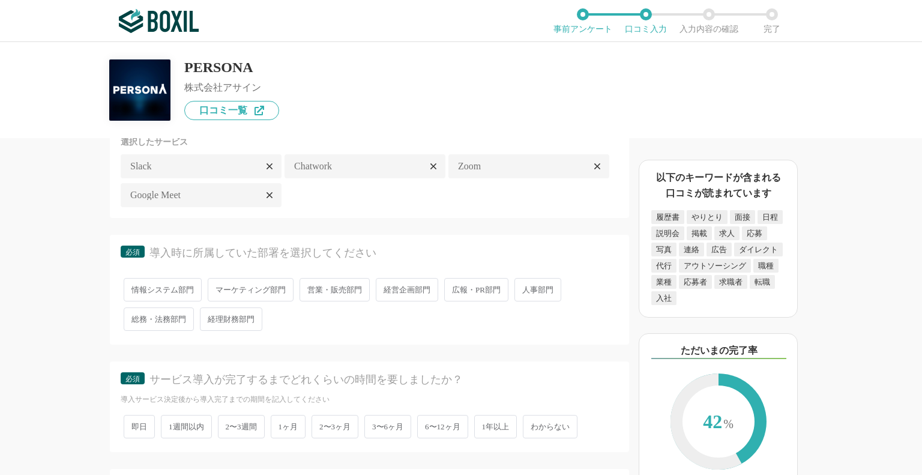
scroll to position [1920, 0]
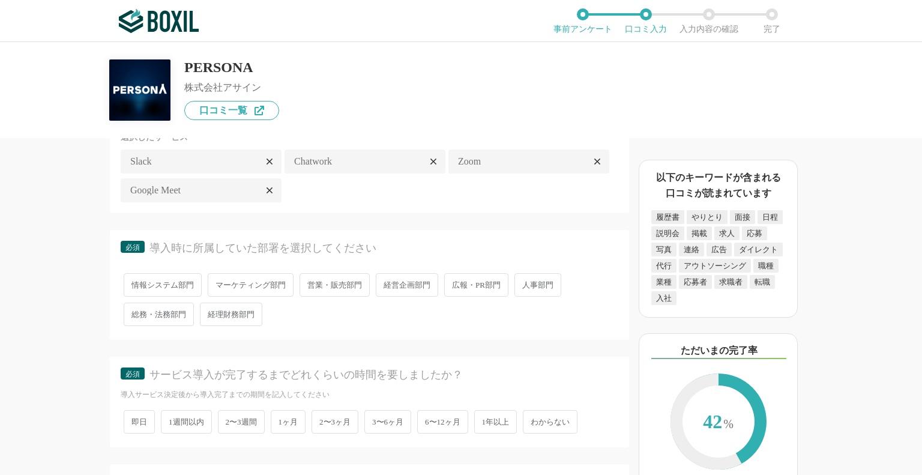
click at [533, 275] on span "人事部門" at bounding box center [537, 284] width 47 height 23
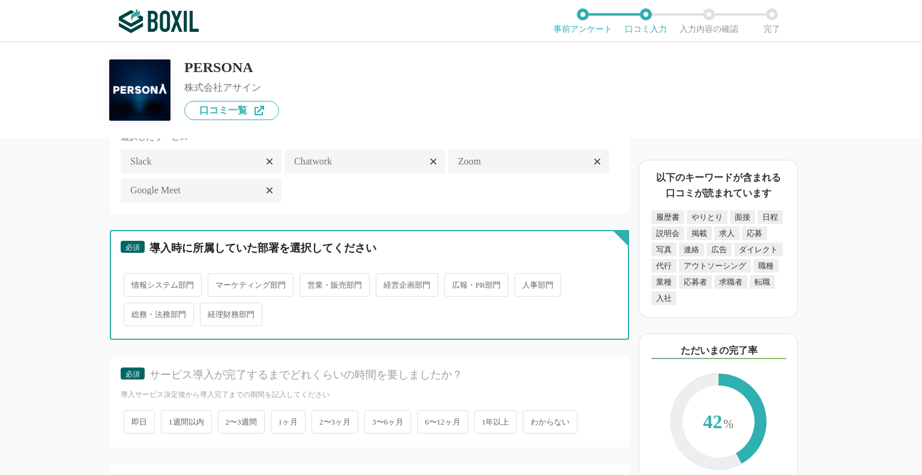
click at [525, 275] on input "人事部門" at bounding box center [521, 279] width 8 height 8
radio input "true"
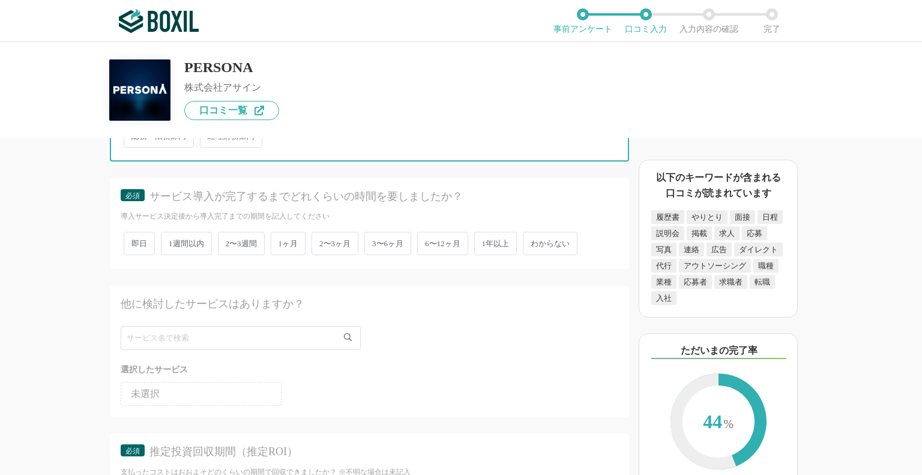
scroll to position [2100, 0]
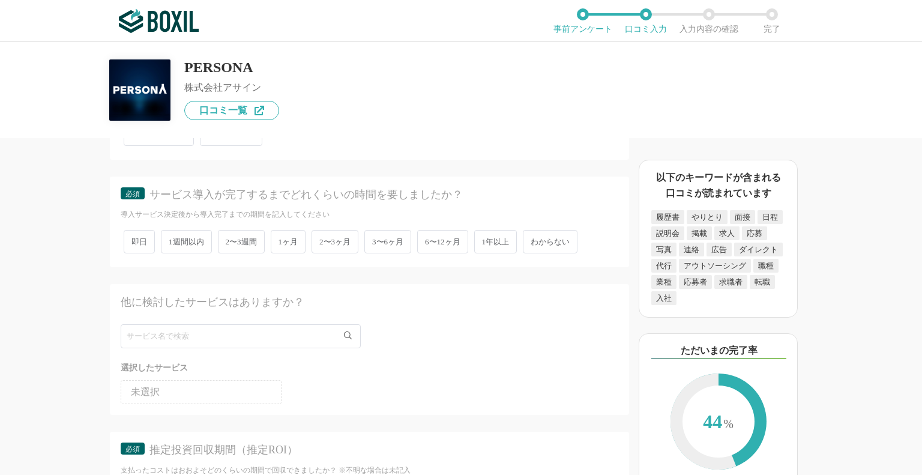
click at [187, 232] on span "1週間以内" at bounding box center [186, 241] width 51 height 23
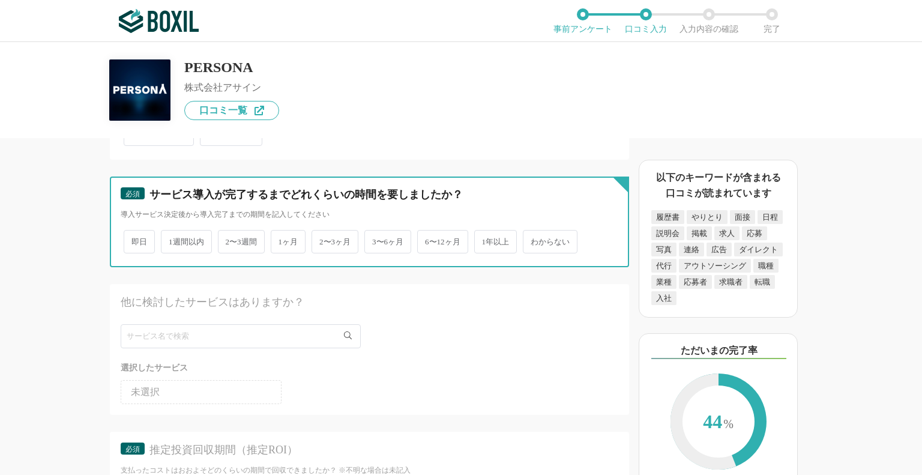
click at [172, 232] on input "1週間以内" at bounding box center [168, 236] width 8 height 8
radio input "true"
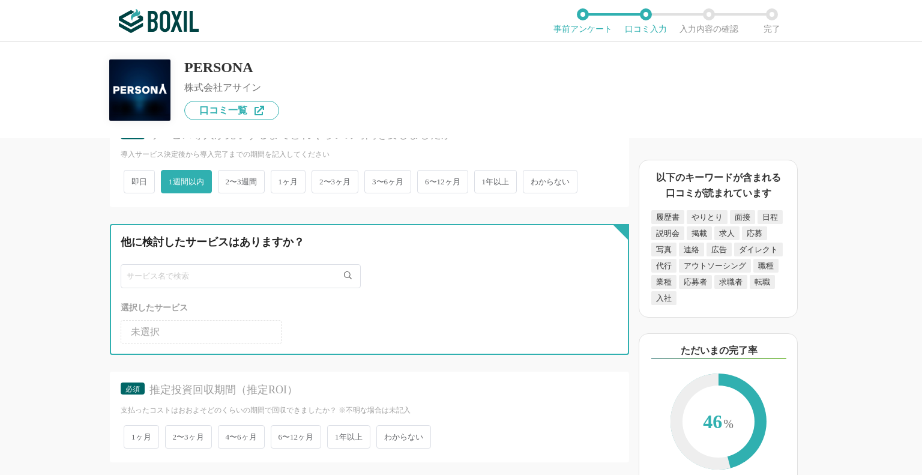
click at [322, 264] on input "text" at bounding box center [241, 276] width 240 height 24
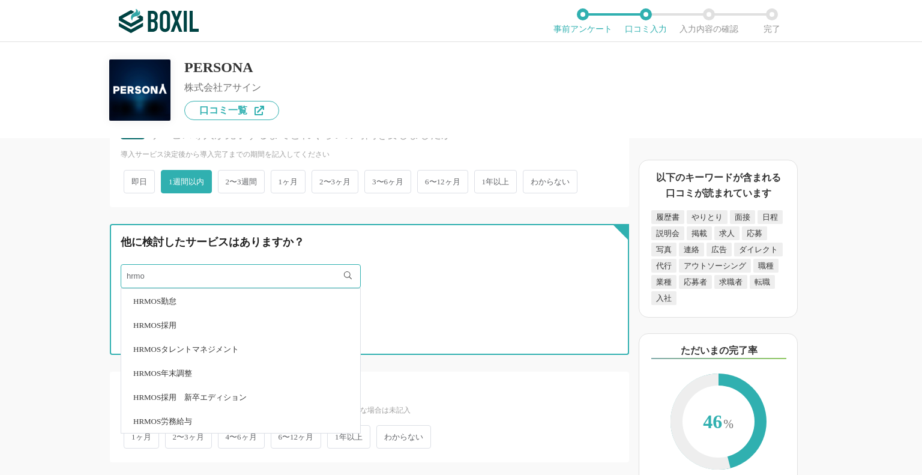
type input "hrmo"
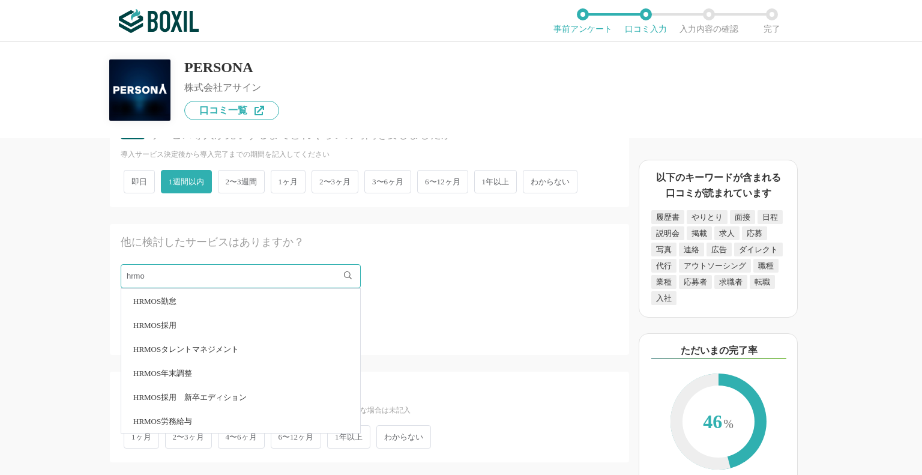
click at [187, 313] on li "HRMOS採用" at bounding box center [240, 325] width 239 height 24
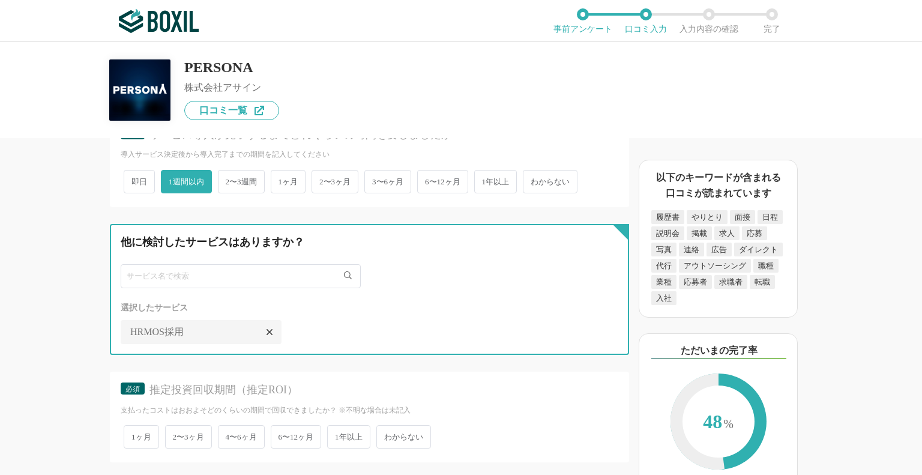
click at [217, 269] on input "text" at bounding box center [241, 276] width 240 height 24
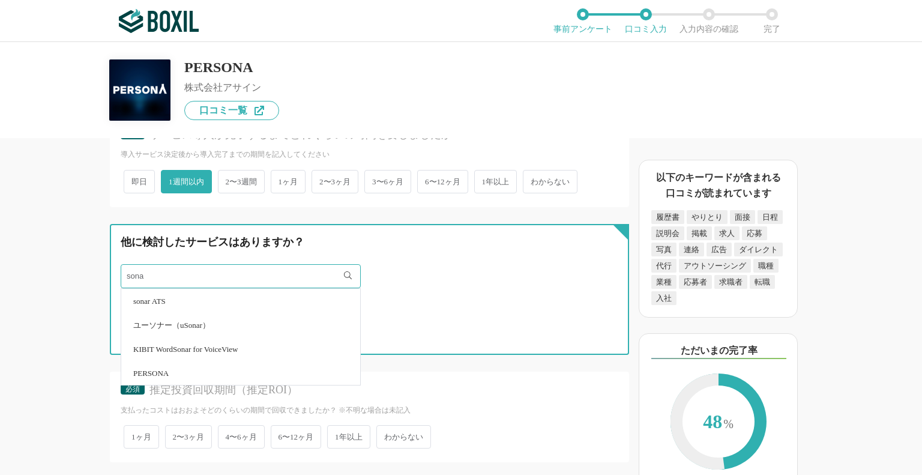
type input "sona"
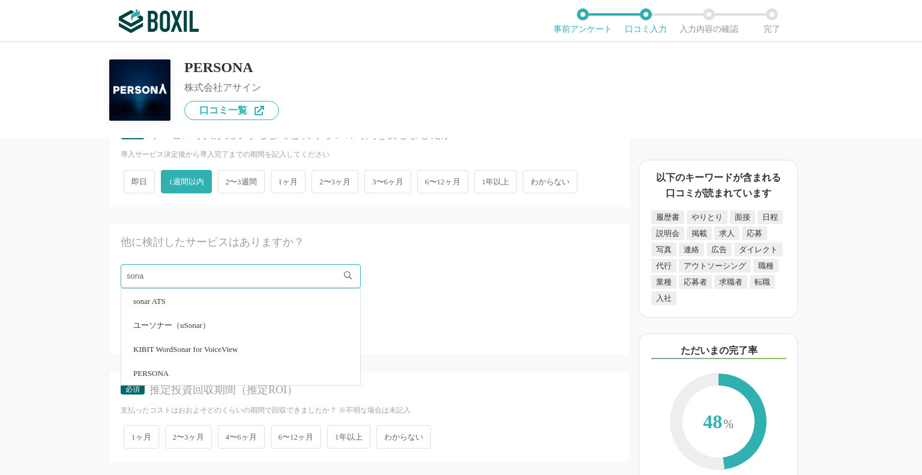
click at [166, 297] on span "sonar ATS" at bounding box center [149, 301] width 32 height 8
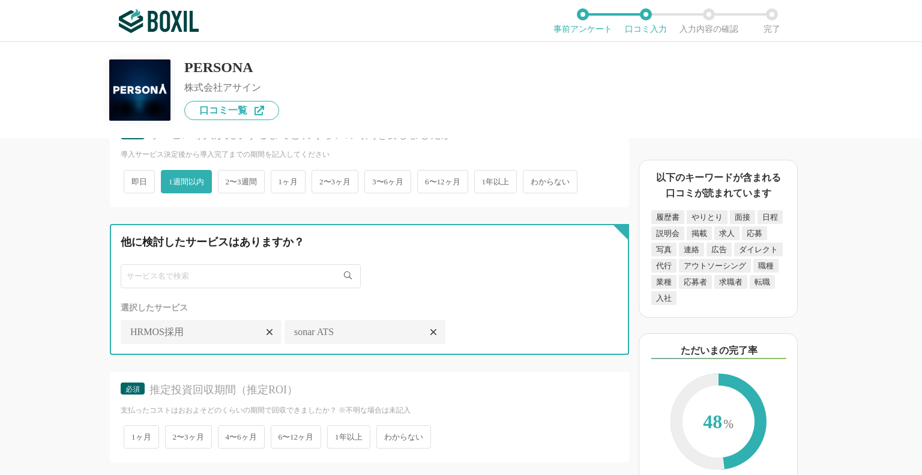
click at [211, 265] on input "text" at bounding box center [241, 276] width 240 height 24
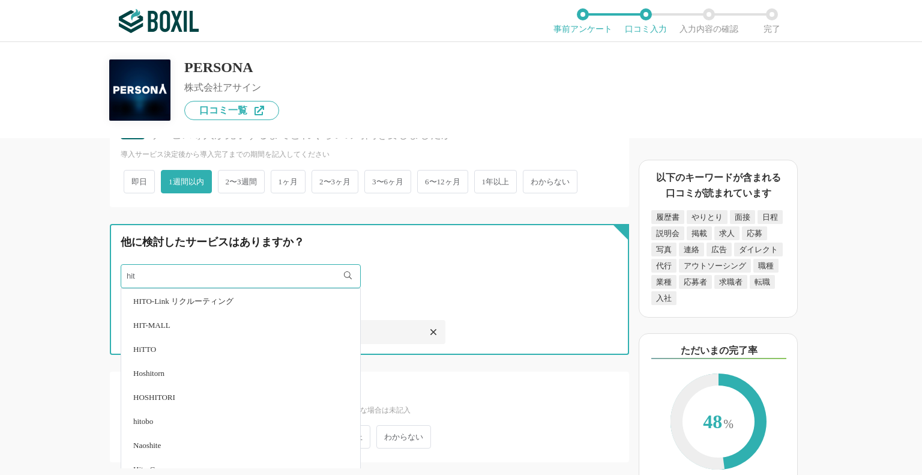
type input "hit"
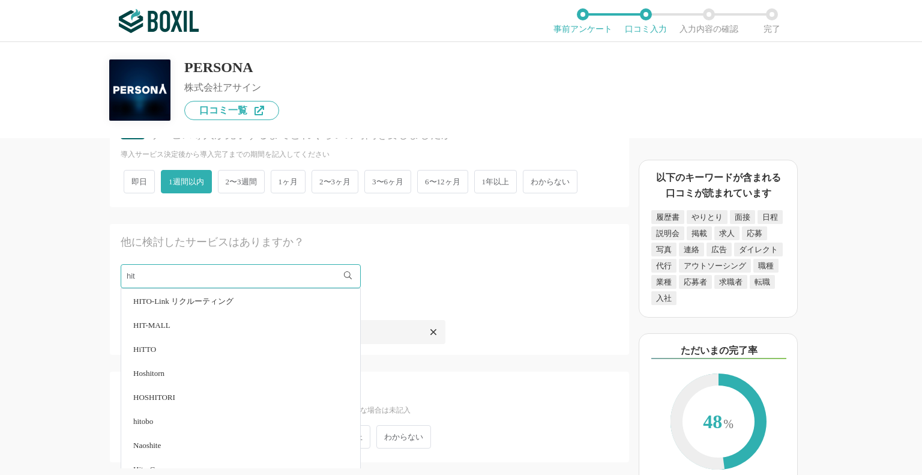
click at [201, 297] on span "HITO-Link リクルーティング" at bounding box center [183, 301] width 100 height 8
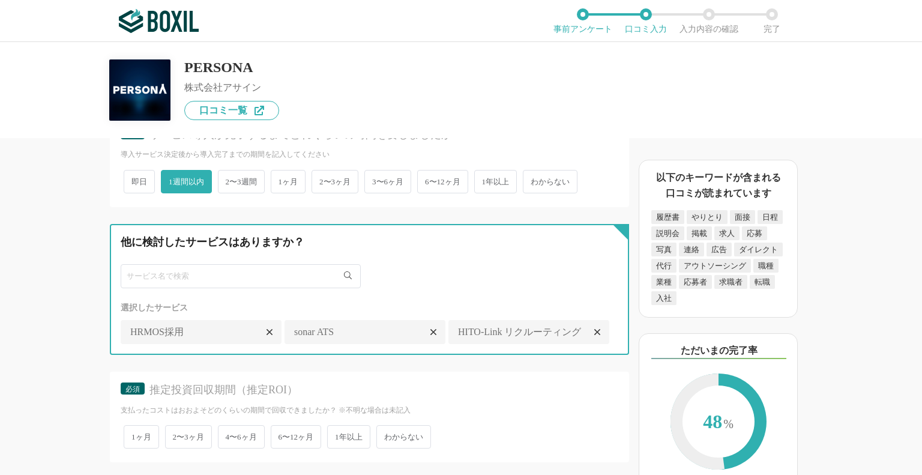
click at [227, 268] on input "text" at bounding box center [241, 276] width 240 height 24
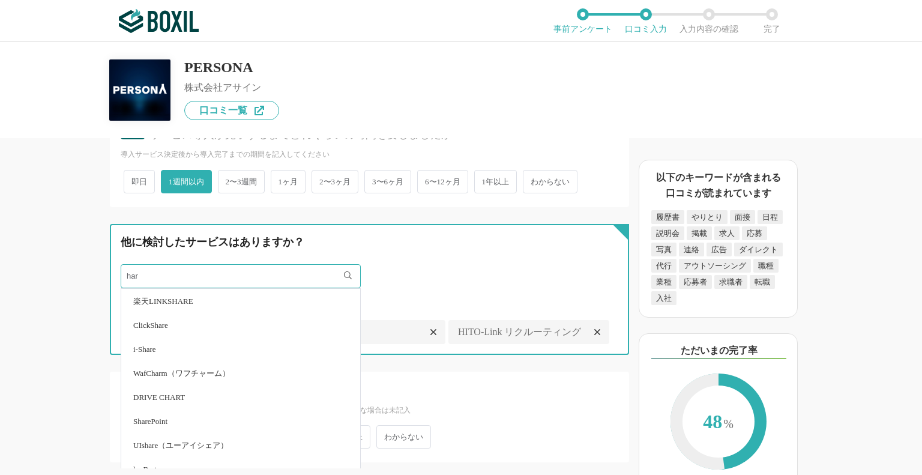
click at [154, 264] on input "har" at bounding box center [241, 276] width 240 height 24
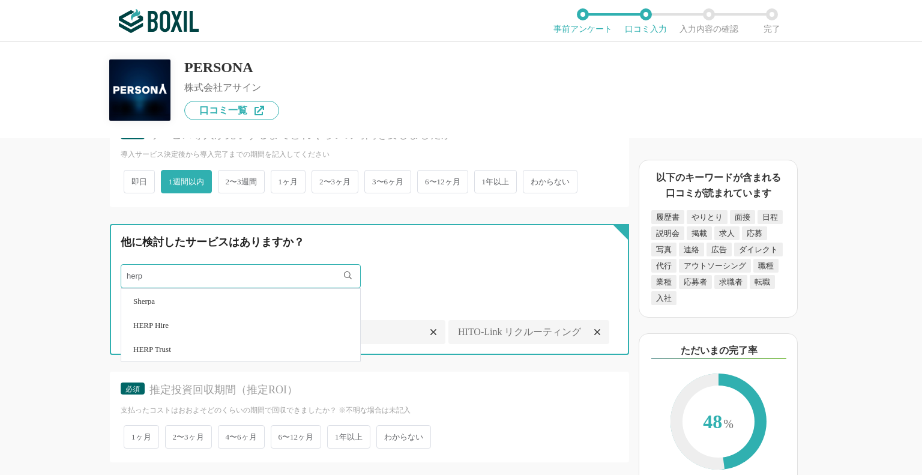
type input "herp"
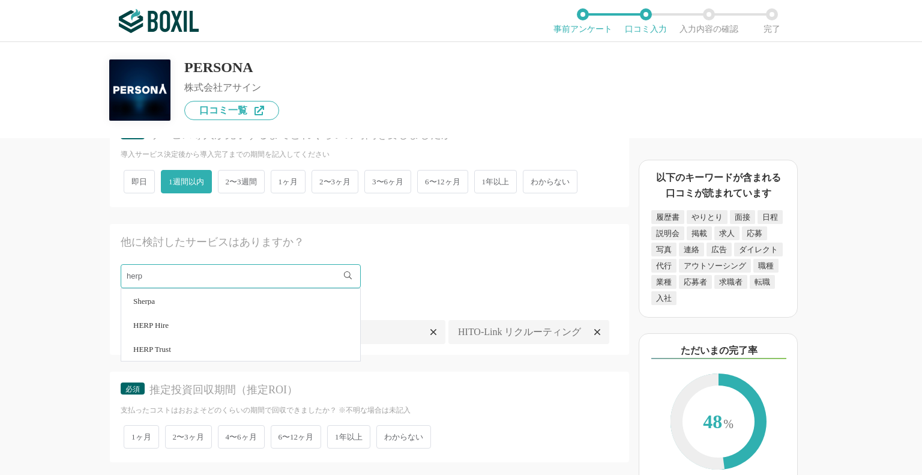
drag, startPoint x: 175, startPoint y: 314, endPoint x: 176, endPoint y: 293, distance: 21.6
click at [174, 313] on li "HERP Hire" at bounding box center [240, 325] width 239 height 24
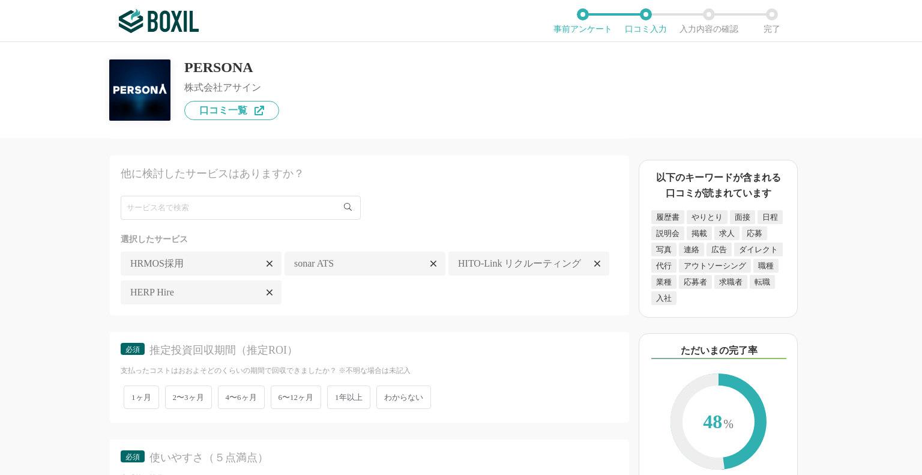
scroll to position [2280, 0]
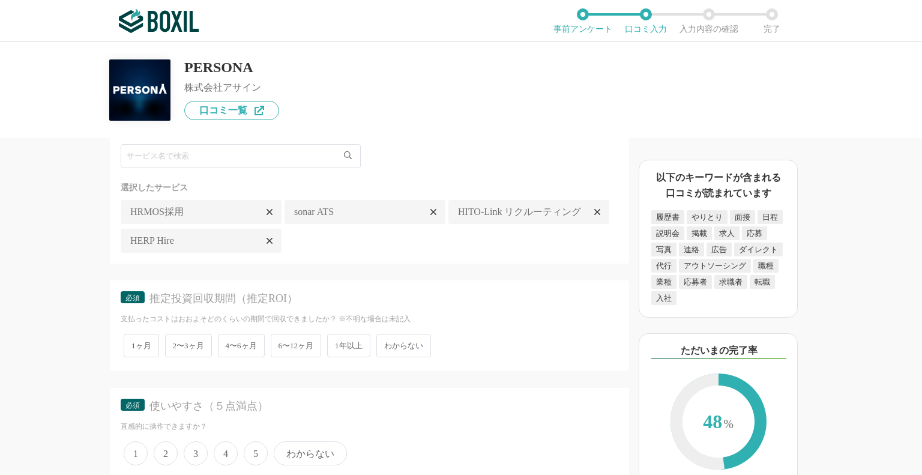
click at [136, 334] on span "1ヶ月" at bounding box center [141, 345] width 35 height 23
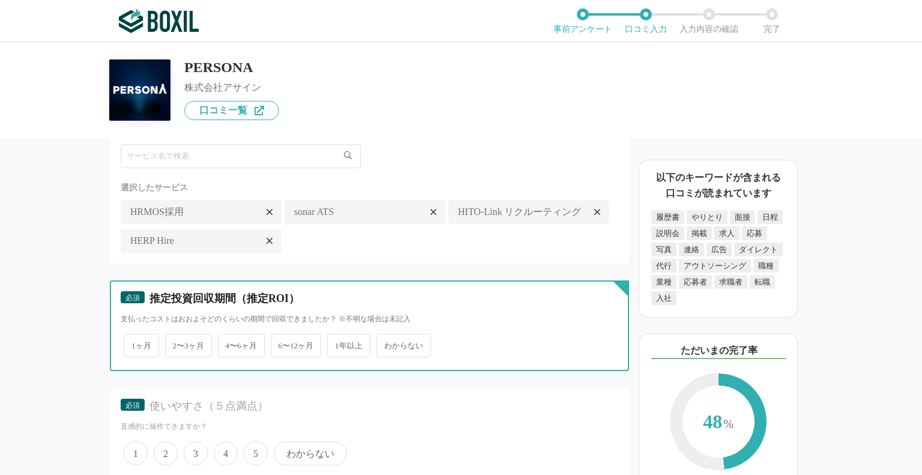
click at [134, 335] on input "1ヶ月" at bounding box center [131, 339] width 8 height 8
radio input "true"
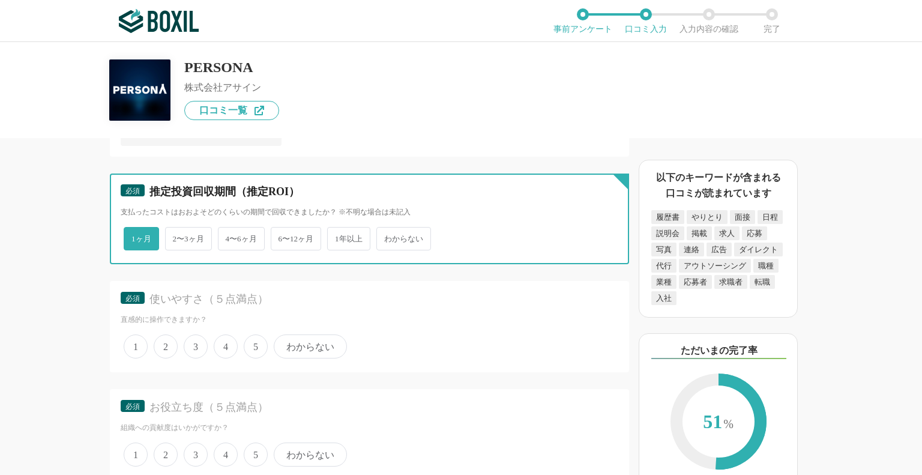
scroll to position [2400, 0]
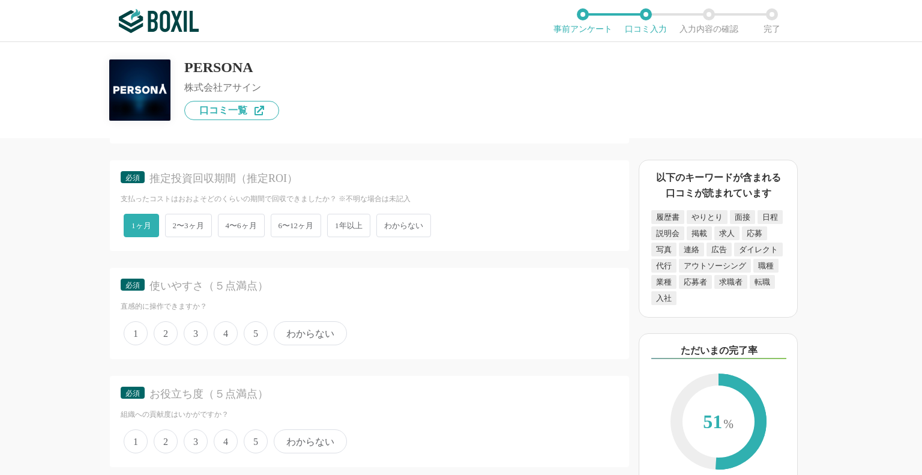
click at [259, 321] on span "5" at bounding box center [256, 333] width 24 height 24
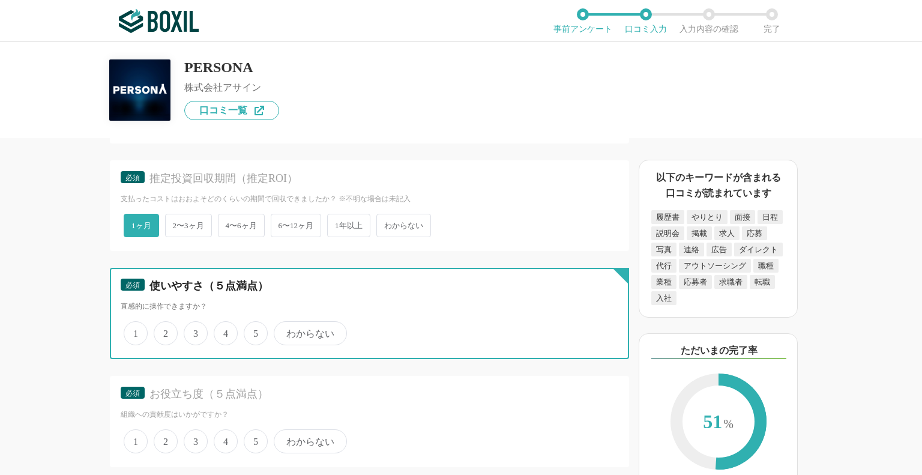
click at [254, 323] on input "5" at bounding box center [251, 327] width 8 height 8
radio input "true"
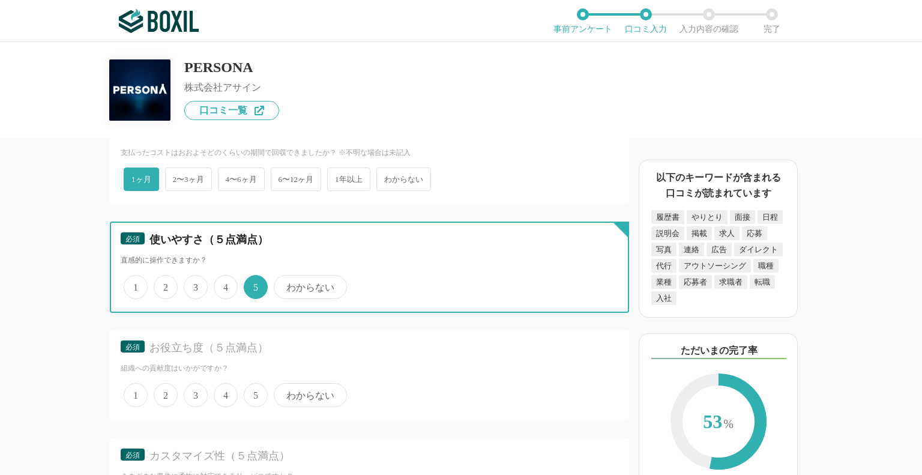
scroll to position [2520, 0]
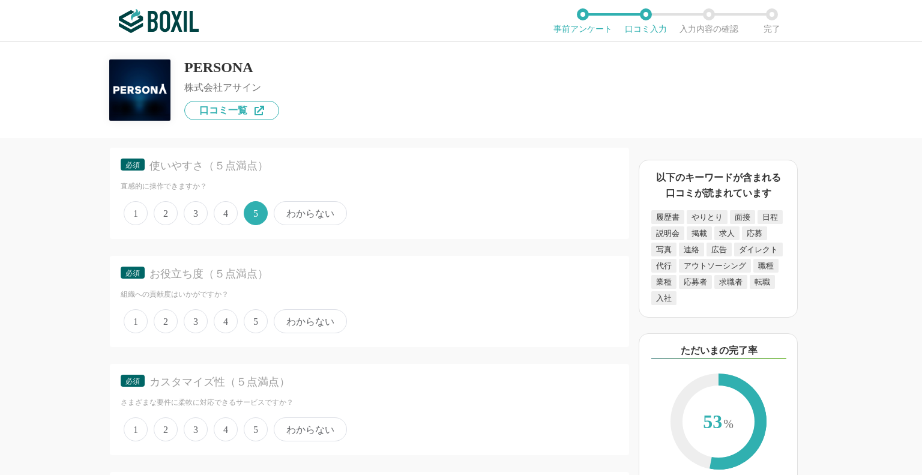
click at [255, 312] on span "5" at bounding box center [256, 321] width 24 height 24
click at [254, 312] on input "5" at bounding box center [251, 315] width 8 height 8
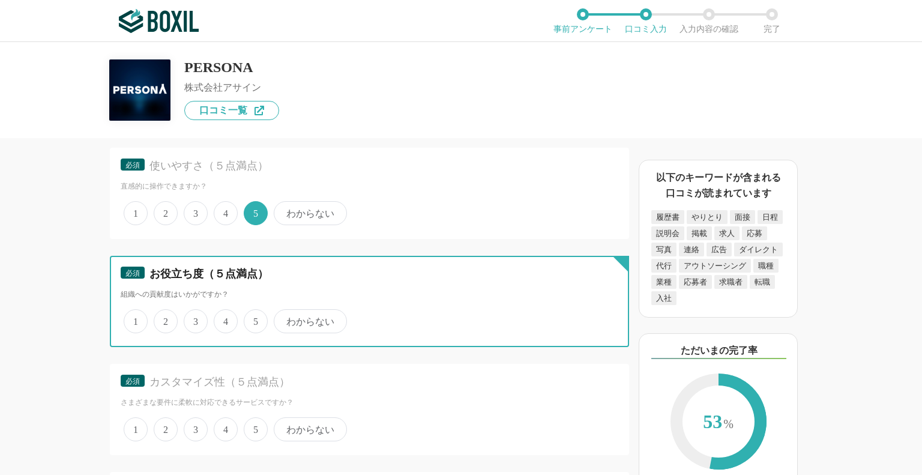
radio input "true"
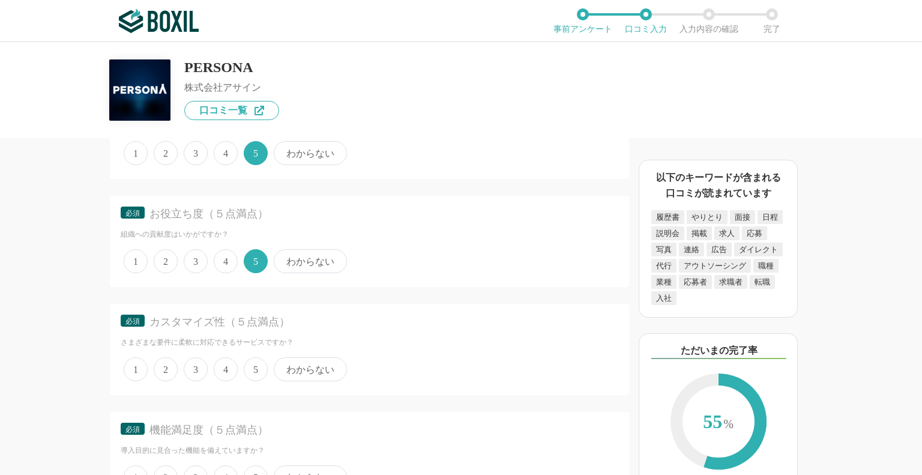
click at [256, 357] on span "5" at bounding box center [256, 369] width 24 height 24
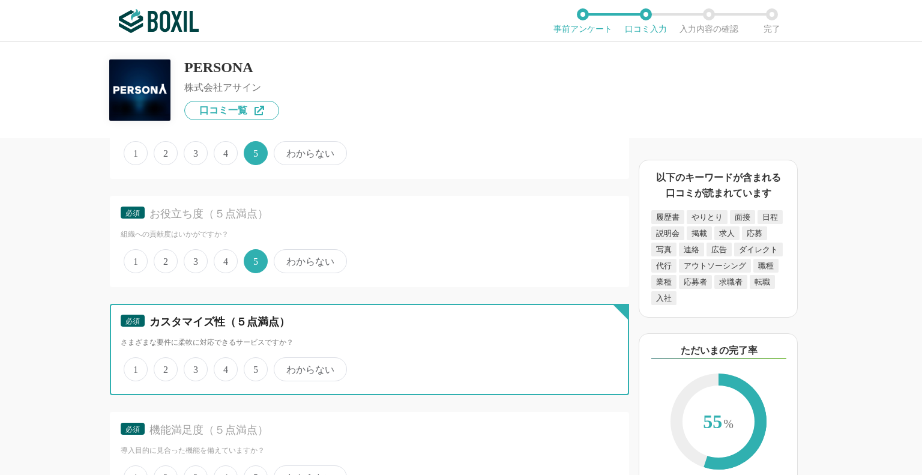
click at [254, 359] on input "5" at bounding box center [251, 363] width 8 height 8
radio input "true"
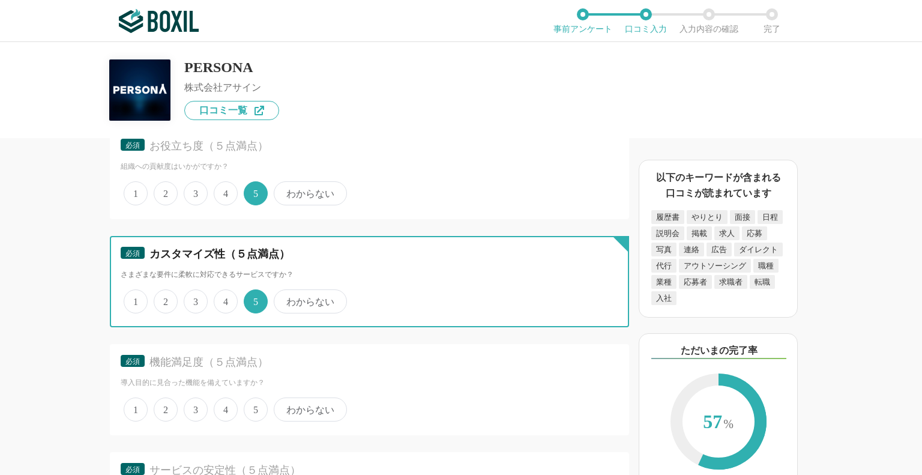
scroll to position [2640, 0]
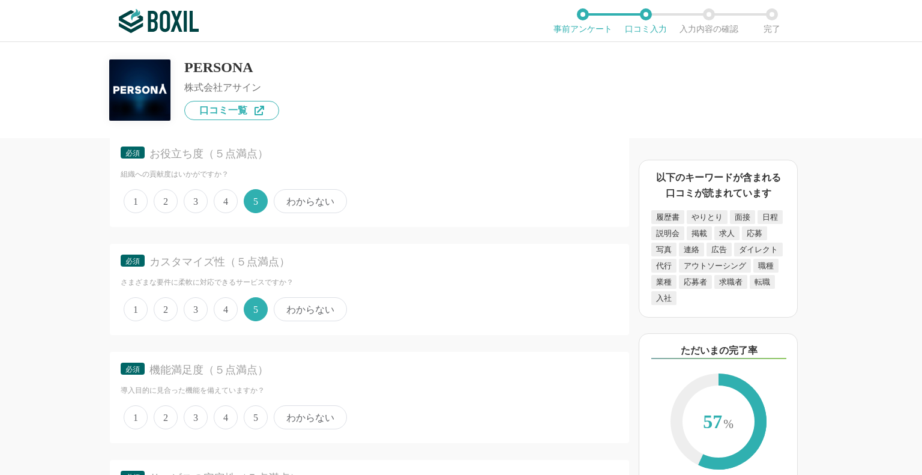
click at [261, 405] on span "5" at bounding box center [256, 417] width 24 height 24
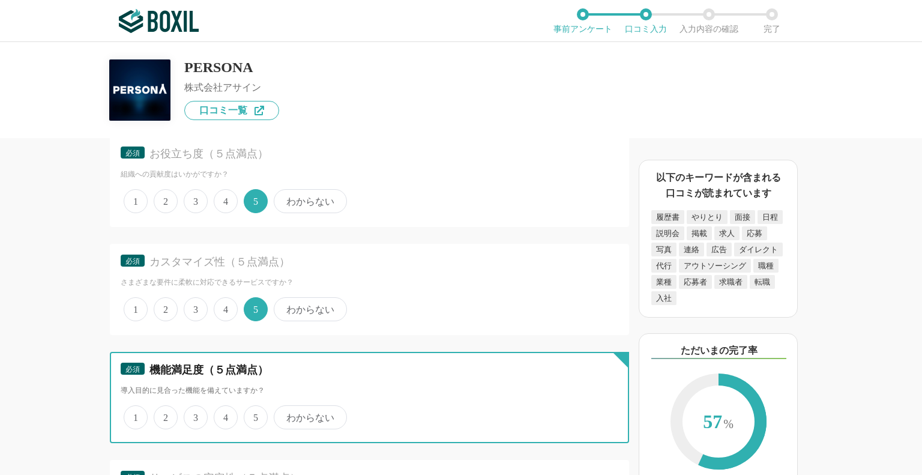
click at [254, 407] on input "5" at bounding box center [251, 411] width 8 height 8
radio input "true"
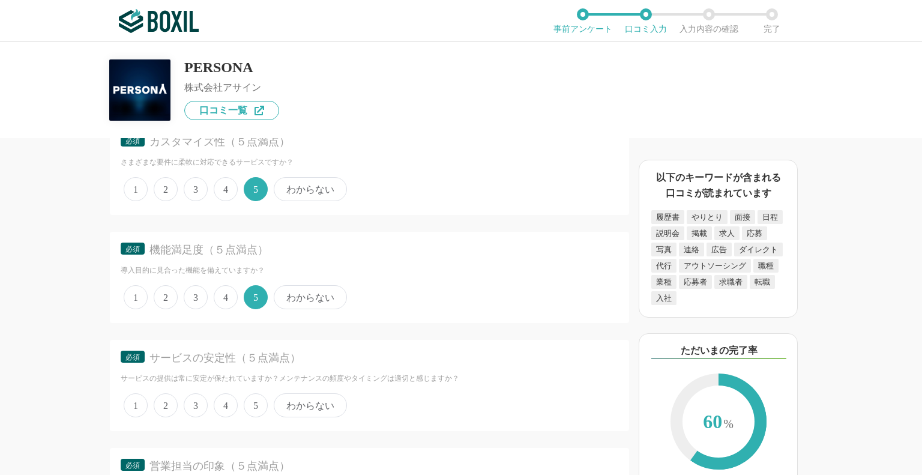
click at [256, 393] on span "5" at bounding box center [256, 405] width 24 height 24
click at [254, 395] on input "5" at bounding box center [251, 399] width 8 height 8
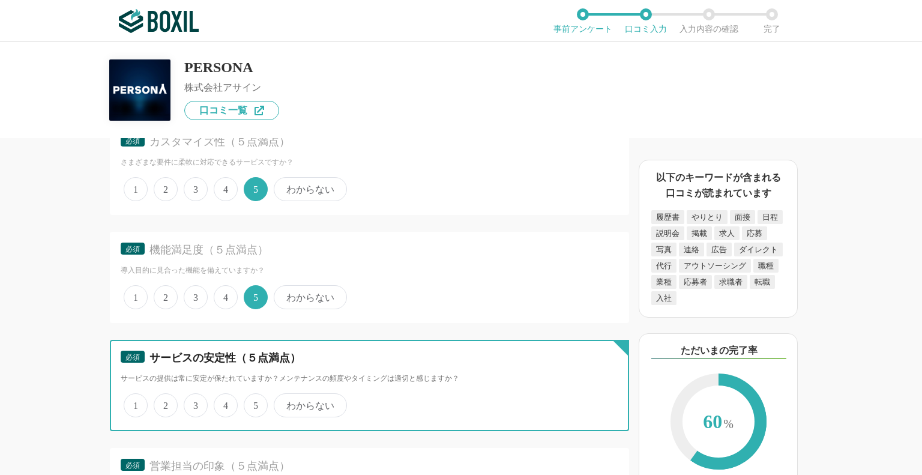
radio input "true"
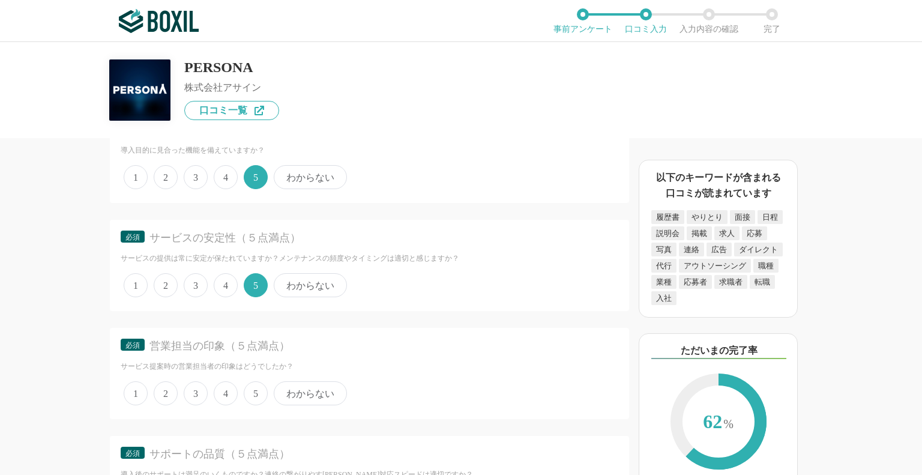
click at [256, 381] on span "5" at bounding box center [256, 393] width 24 height 24
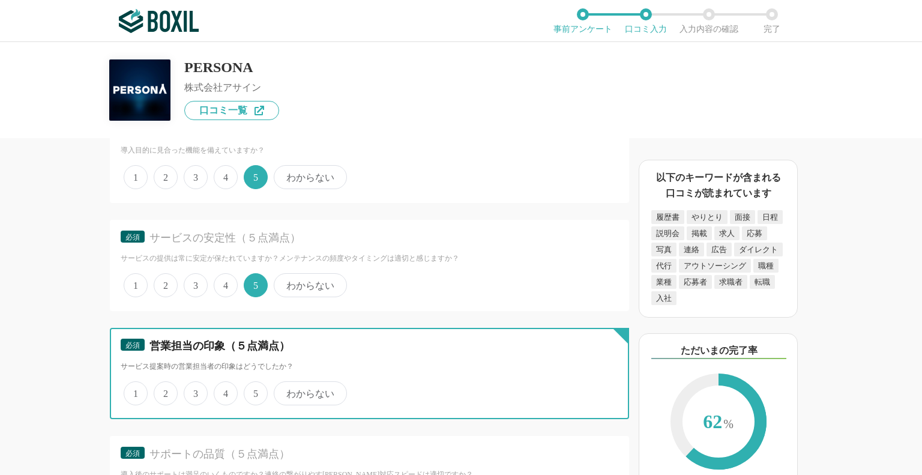
click at [254, 383] on input "5" at bounding box center [251, 387] width 8 height 8
radio input "true"
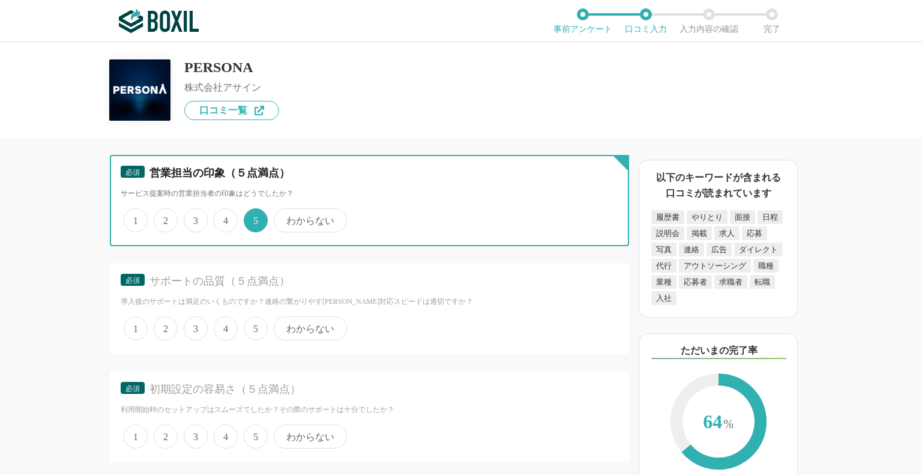
scroll to position [3060, 0]
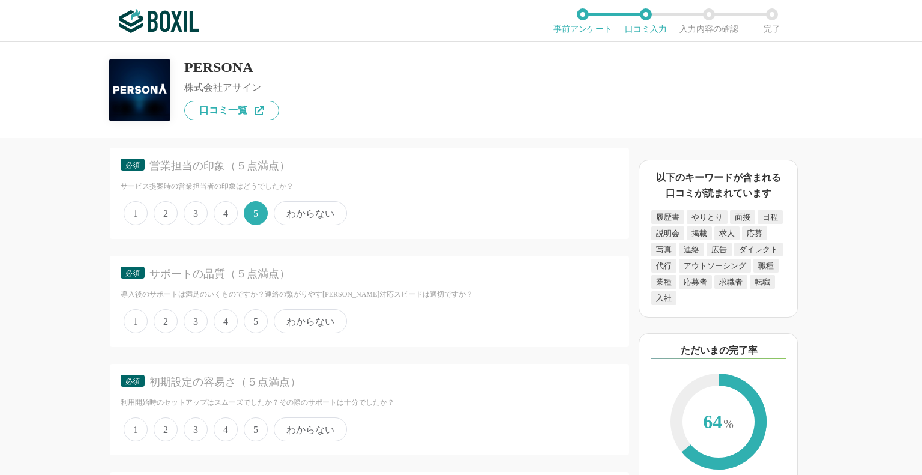
click at [254, 309] on span "5" at bounding box center [256, 321] width 24 height 24
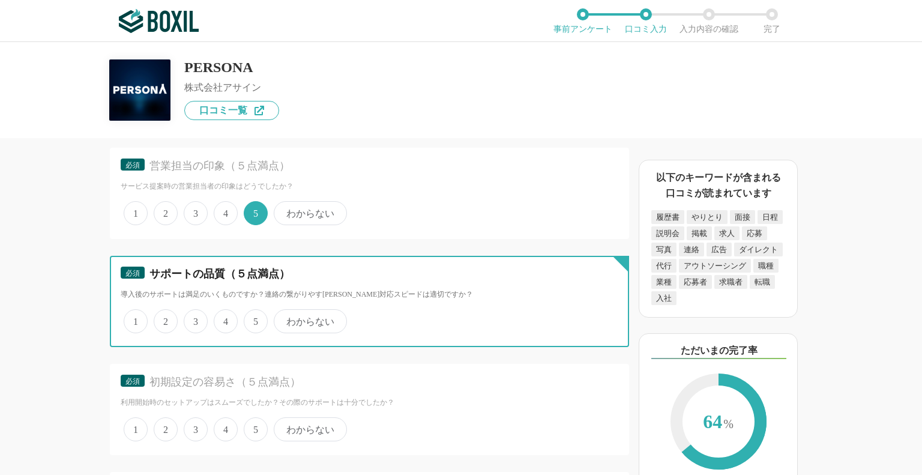
click at [254, 311] on input "5" at bounding box center [251, 315] width 8 height 8
radio input "true"
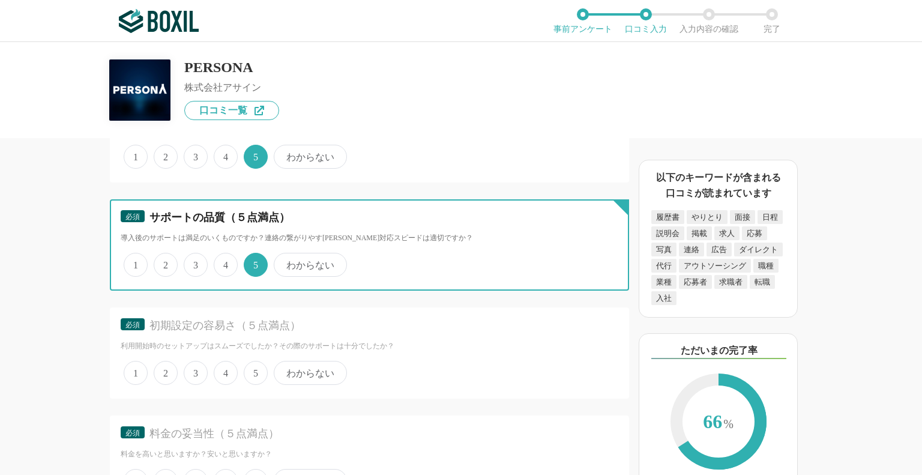
scroll to position [3180, 0]
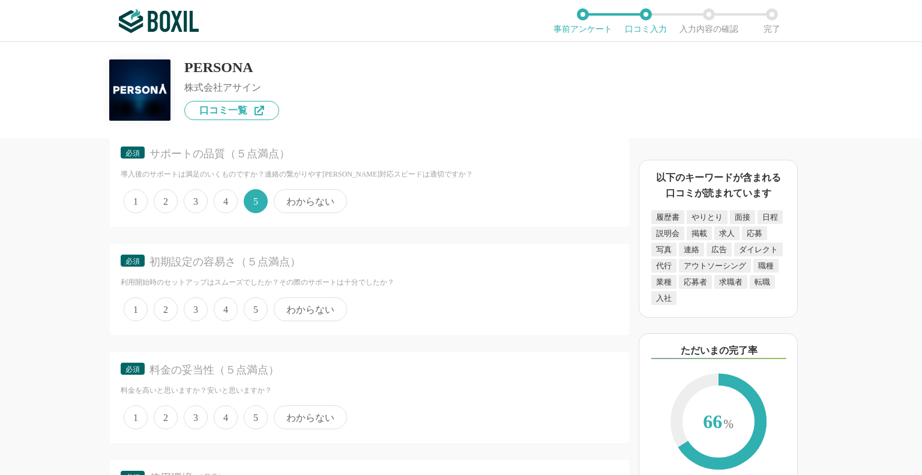
click at [254, 297] on span "5" at bounding box center [256, 309] width 24 height 24
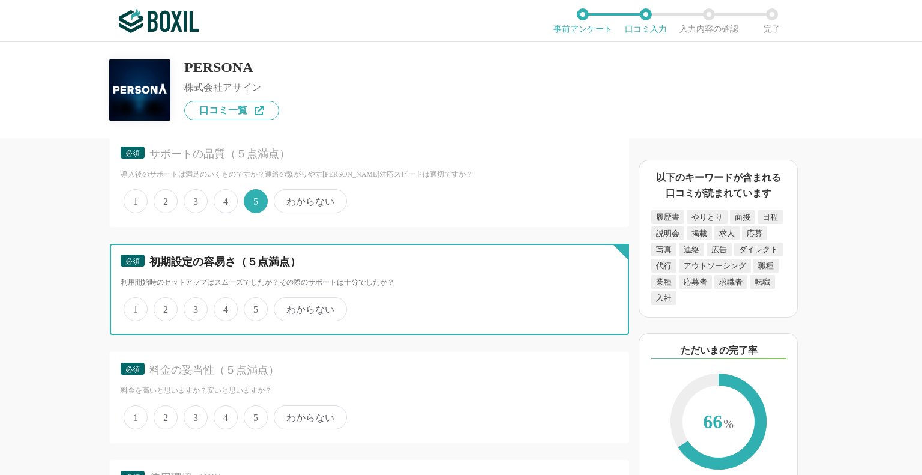
click at [254, 299] on input "5" at bounding box center [251, 303] width 8 height 8
radio input "true"
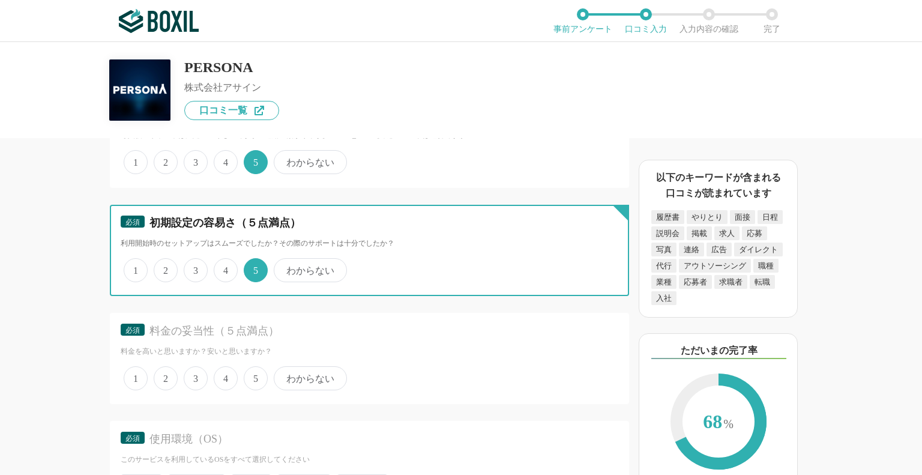
scroll to position [3240, 0]
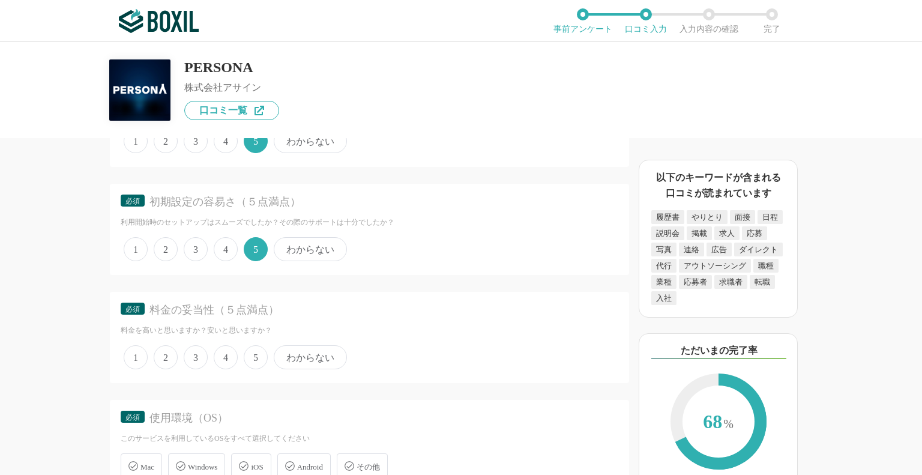
click at [257, 345] on span "5" at bounding box center [256, 357] width 24 height 24
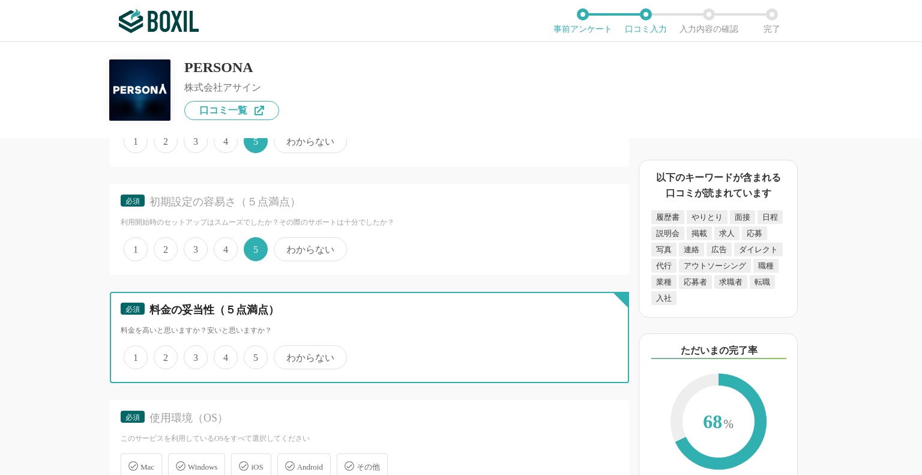
click at [254, 347] on input "5" at bounding box center [251, 351] width 8 height 8
radio input "true"
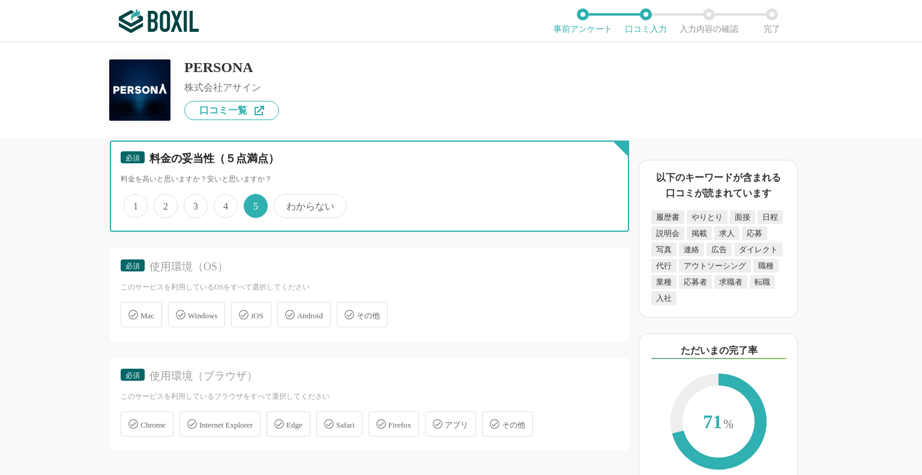
scroll to position [3420, 0]
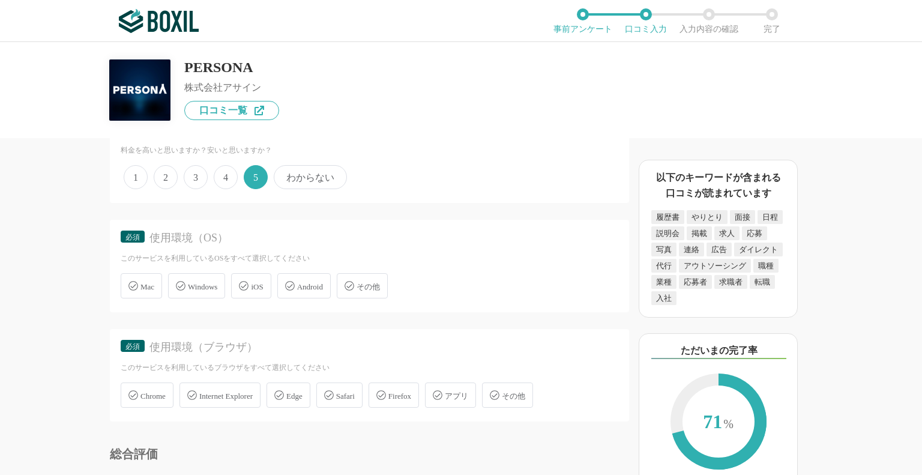
click at [138, 273] on div "Mac" at bounding box center [141, 285] width 41 height 25
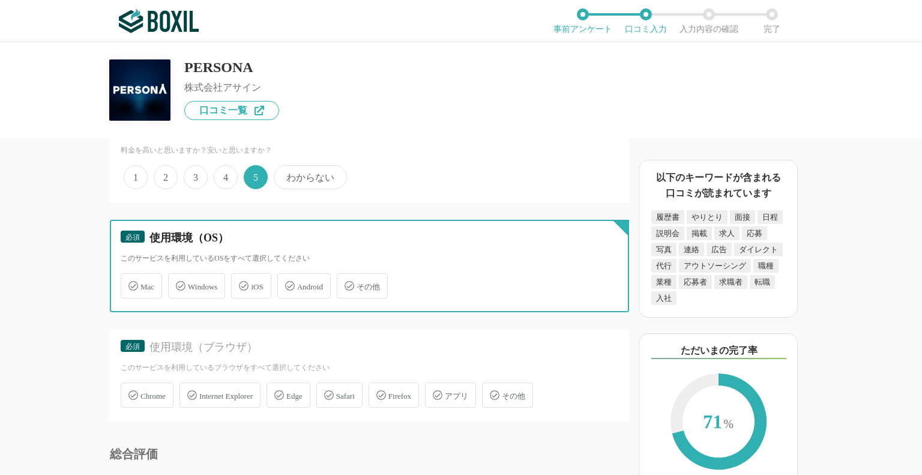
click at [131, 275] on input "Mac" at bounding box center [127, 279] width 8 height 8
checkbox input "true"
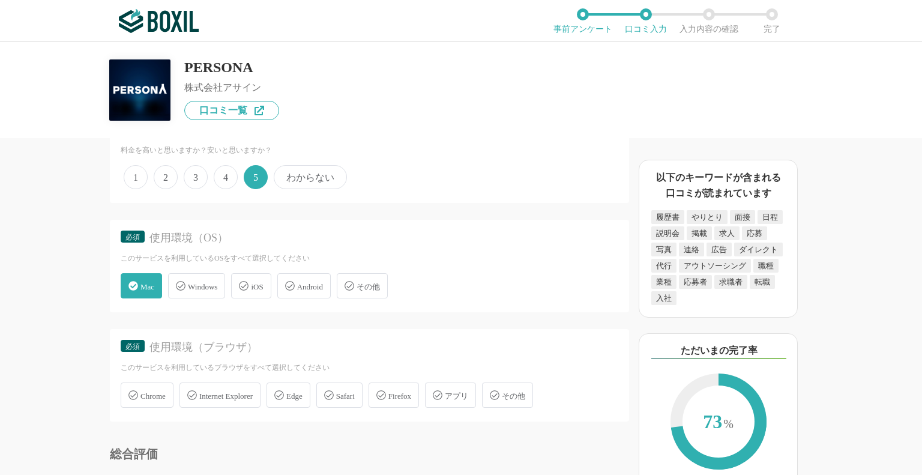
click at [184, 281] on icon at bounding box center [181, 286] width 10 height 10
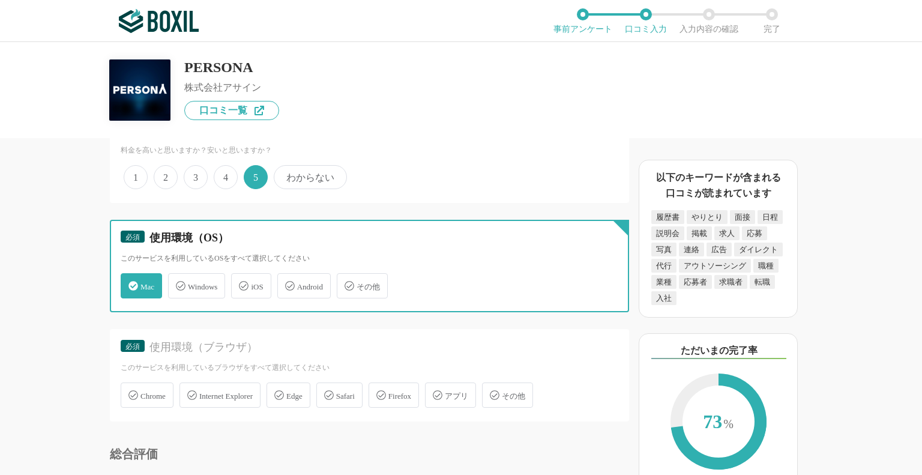
click at [178, 275] on input "Windows" at bounding box center [174, 279] width 8 height 8
checkbox input "true"
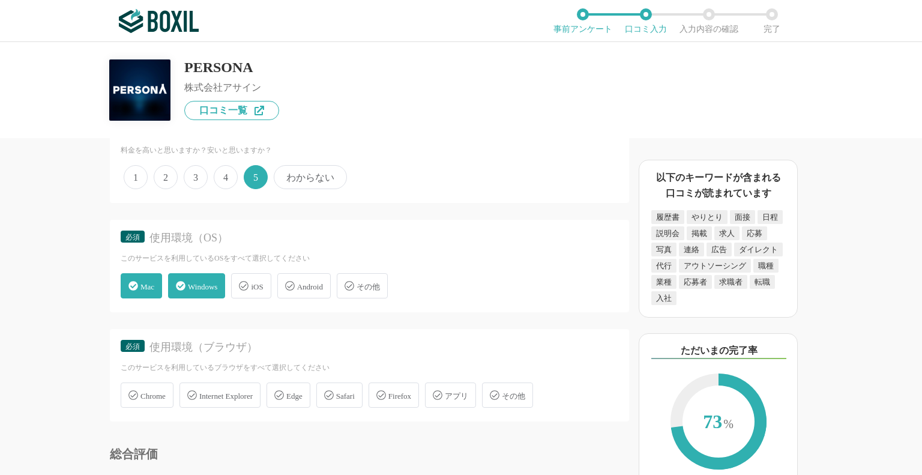
click at [260, 282] on span "iOS" at bounding box center [257, 286] width 12 height 9
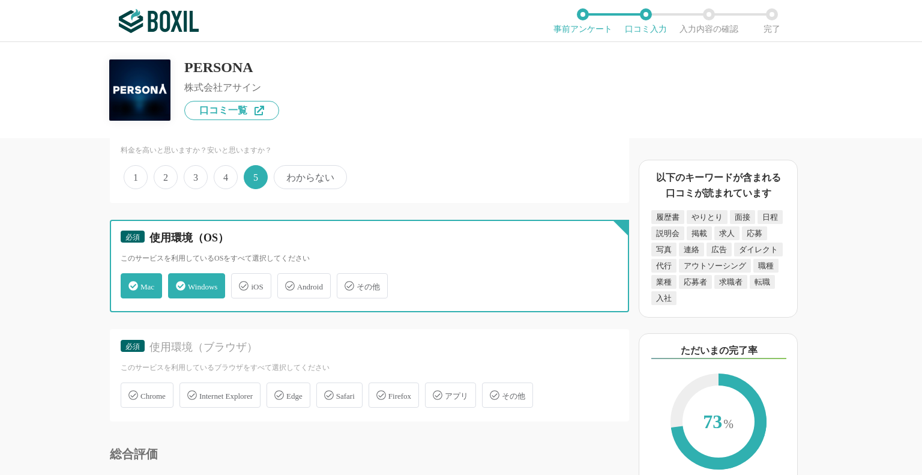
click at [241, 275] on input "iOS" at bounding box center [237, 279] width 8 height 8
checkbox input "true"
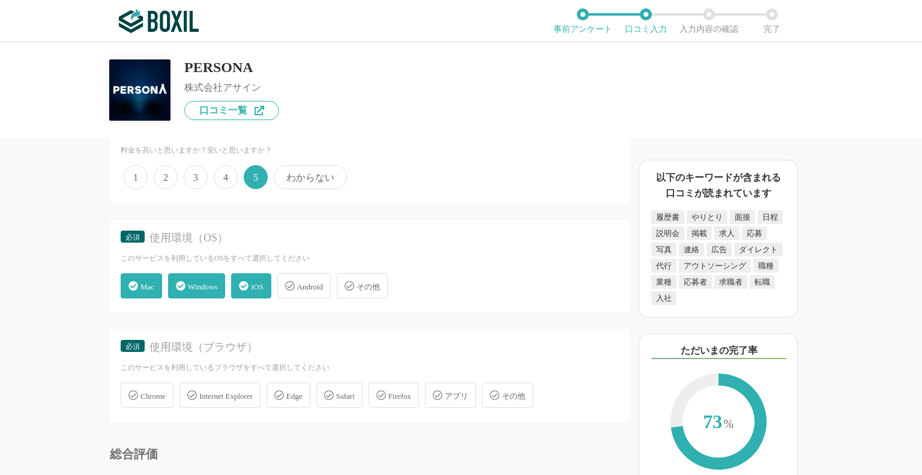
click at [305, 282] on span "Android" at bounding box center [310, 286] width 26 height 9
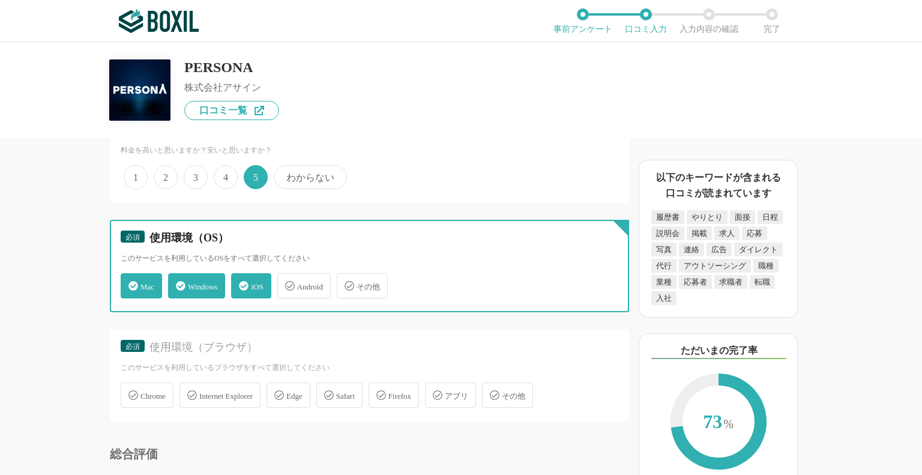
click at [287, 275] on input "Android" at bounding box center [284, 279] width 8 height 8
checkbox input "true"
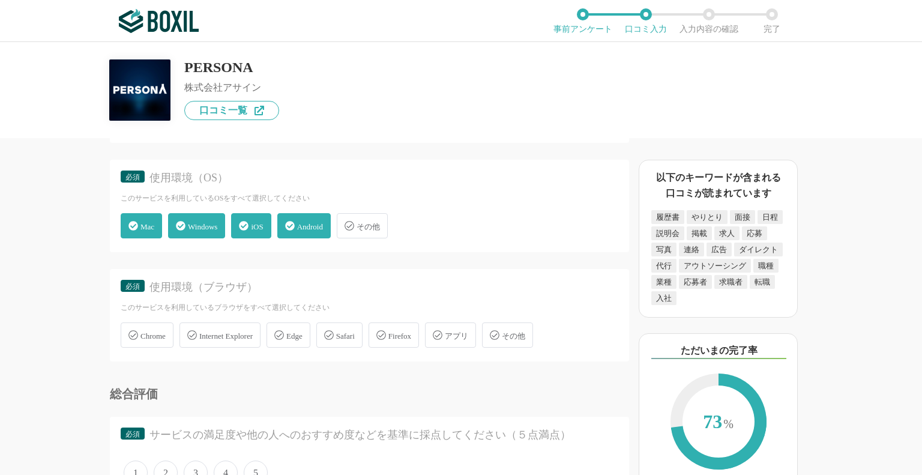
click at [141, 331] on span "Chrome" at bounding box center [152, 335] width 25 height 9
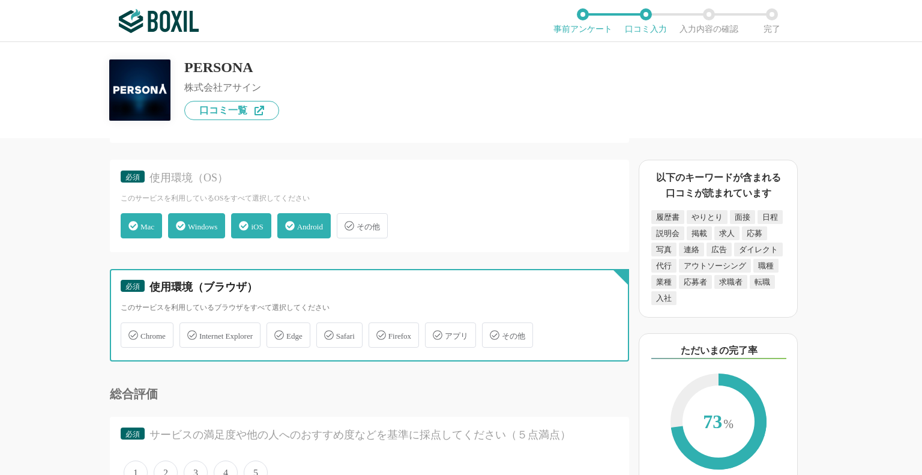
click at [131, 324] on input "Chrome" at bounding box center [127, 328] width 8 height 8
checkbox input "true"
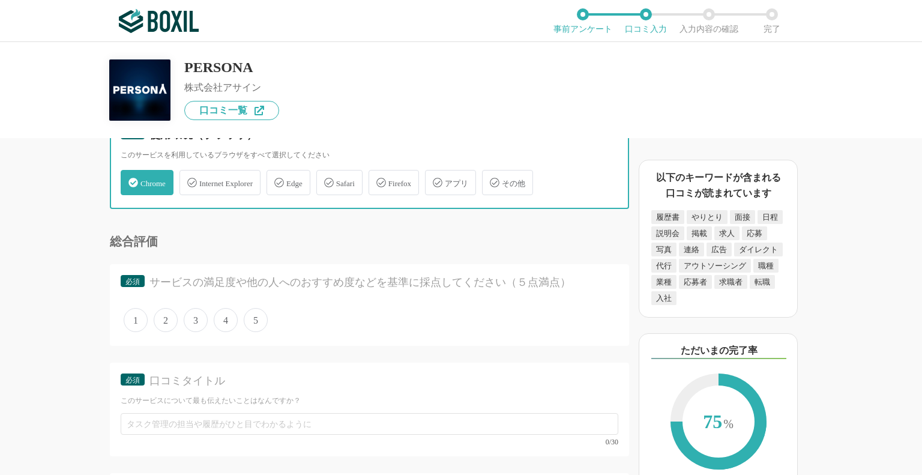
scroll to position [3720, 0]
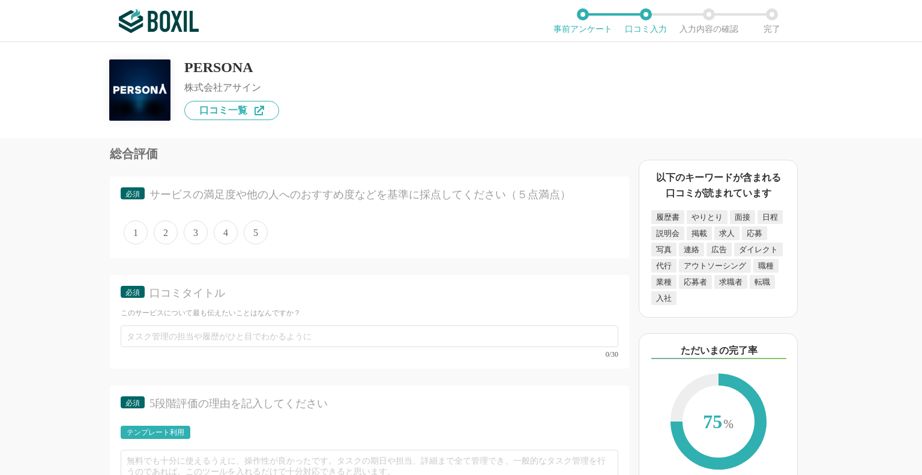
click at [264, 220] on span "5" at bounding box center [256, 232] width 24 height 24
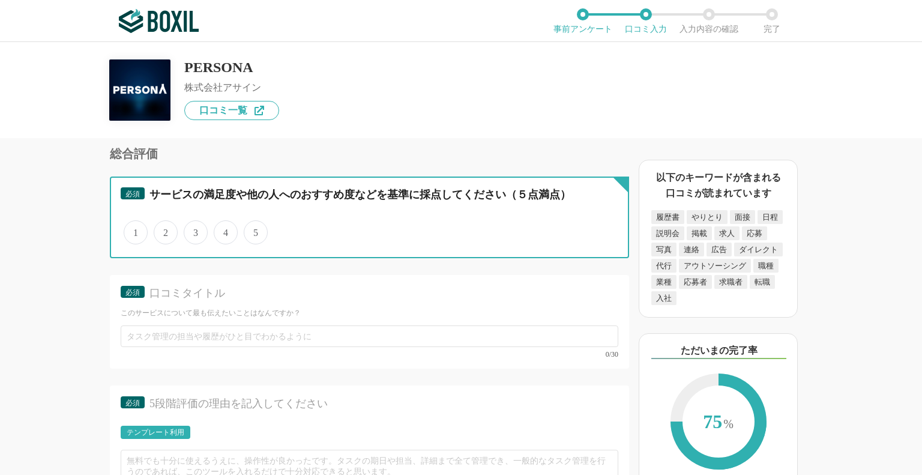
click at [254, 222] on input "5" at bounding box center [251, 226] width 8 height 8
radio input "true"
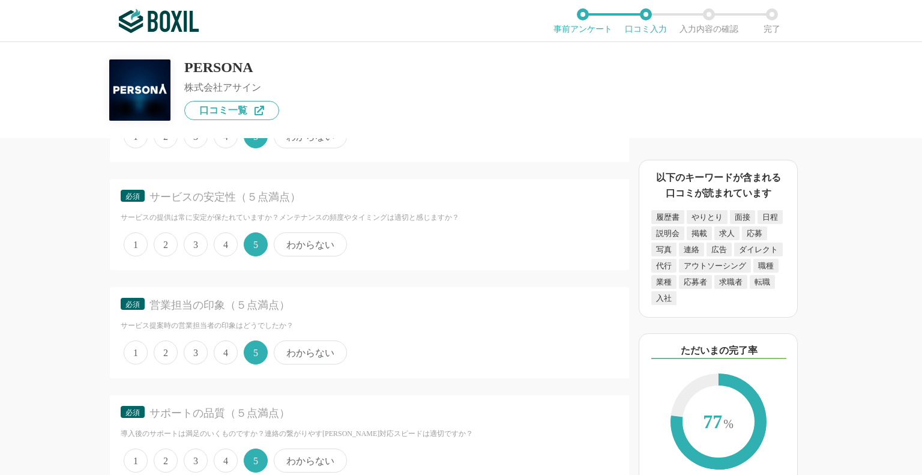
scroll to position [2890, 0]
